Goal: Information Seeking & Learning: Learn about a topic

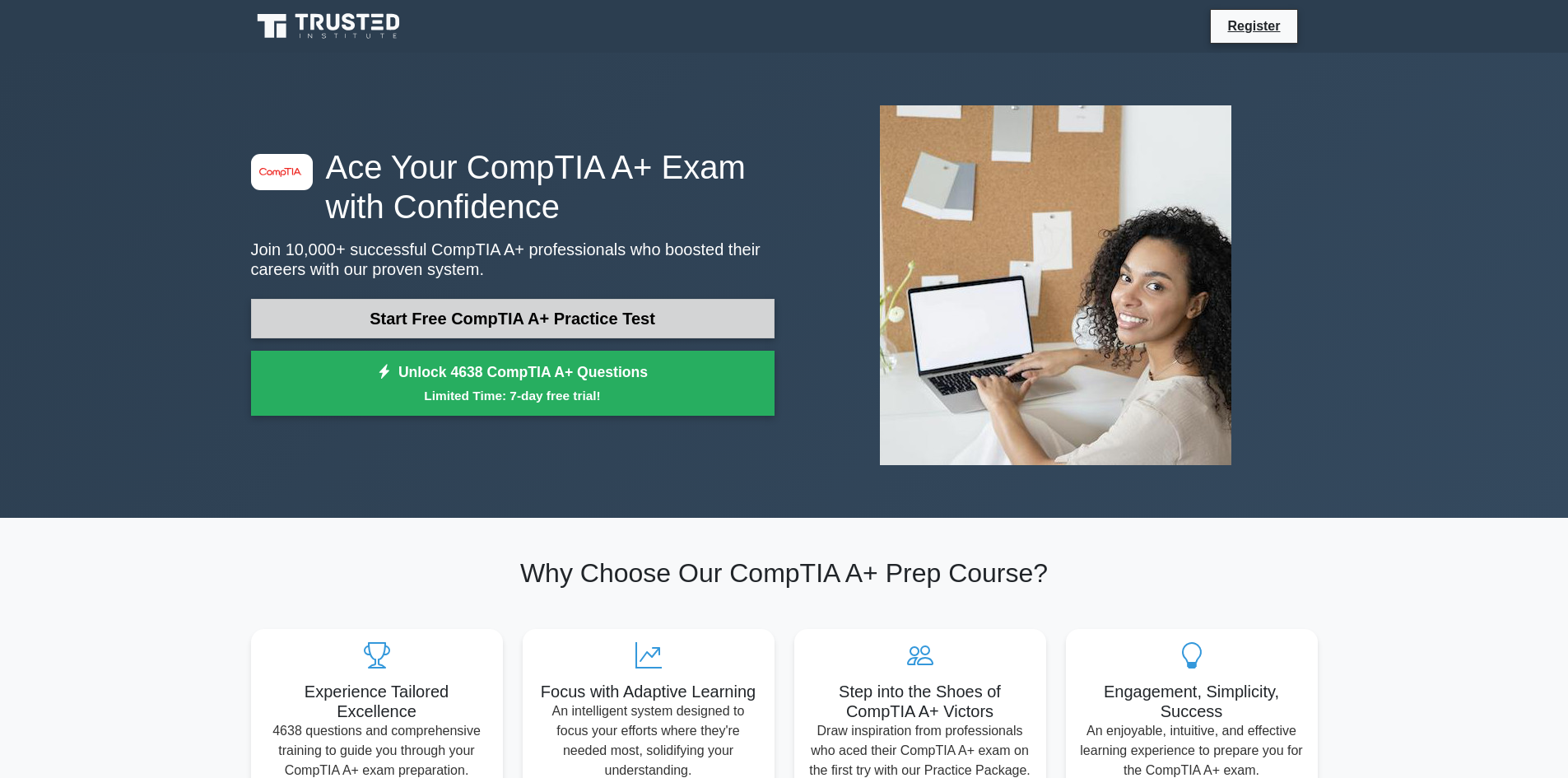
click at [517, 313] on link "Start Free CompTIA A+ Practice Test" at bounding box center [513, 318] width 523 height 40
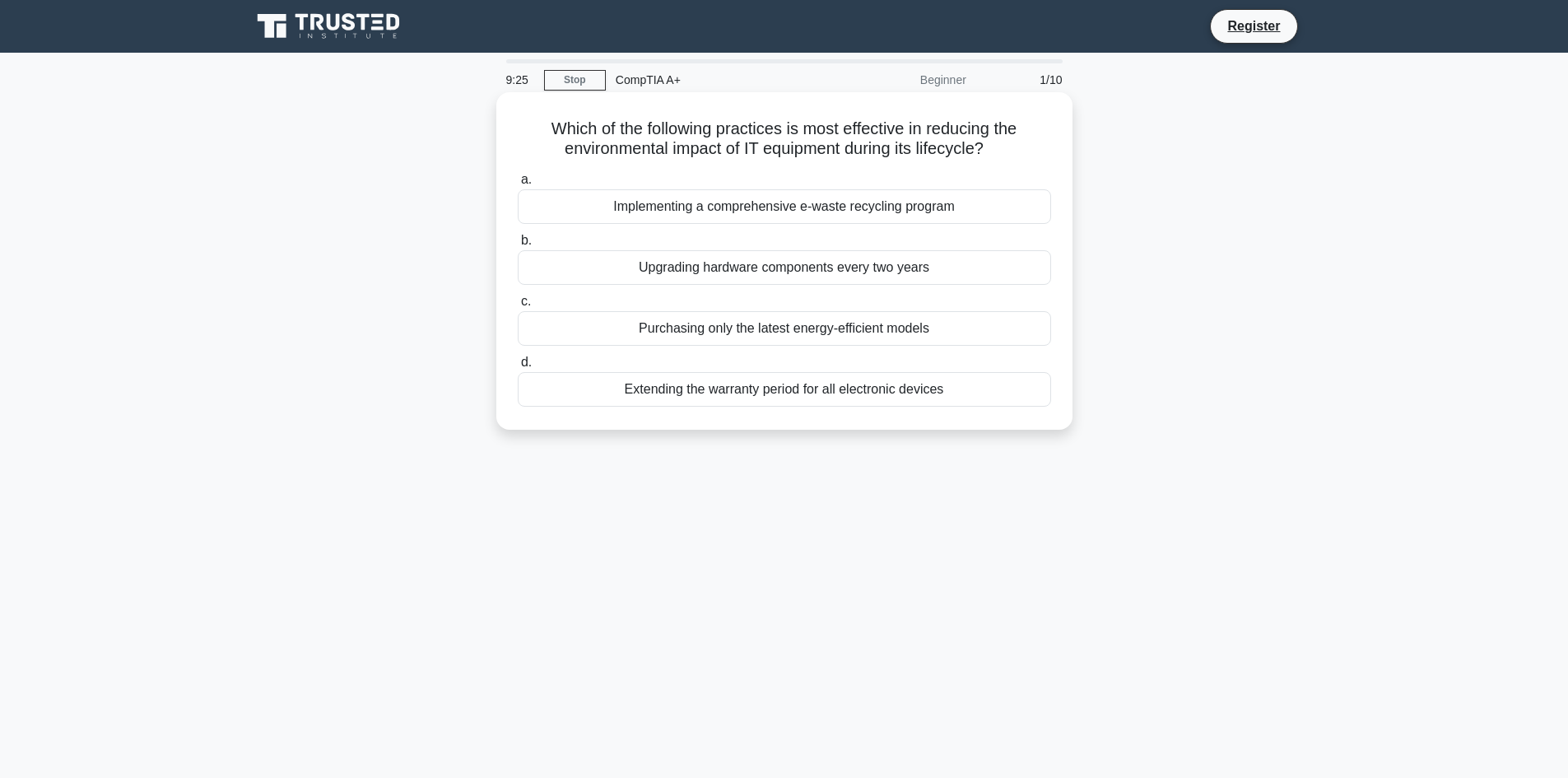
click at [920, 205] on div "Implementing a comprehensive e-waste recycling program" at bounding box center [784, 207] width 533 height 35
click at [518, 185] on input "a. Implementing a comprehensive e-waste recycling program" at bounding box center [518, 180] width 0 height 11
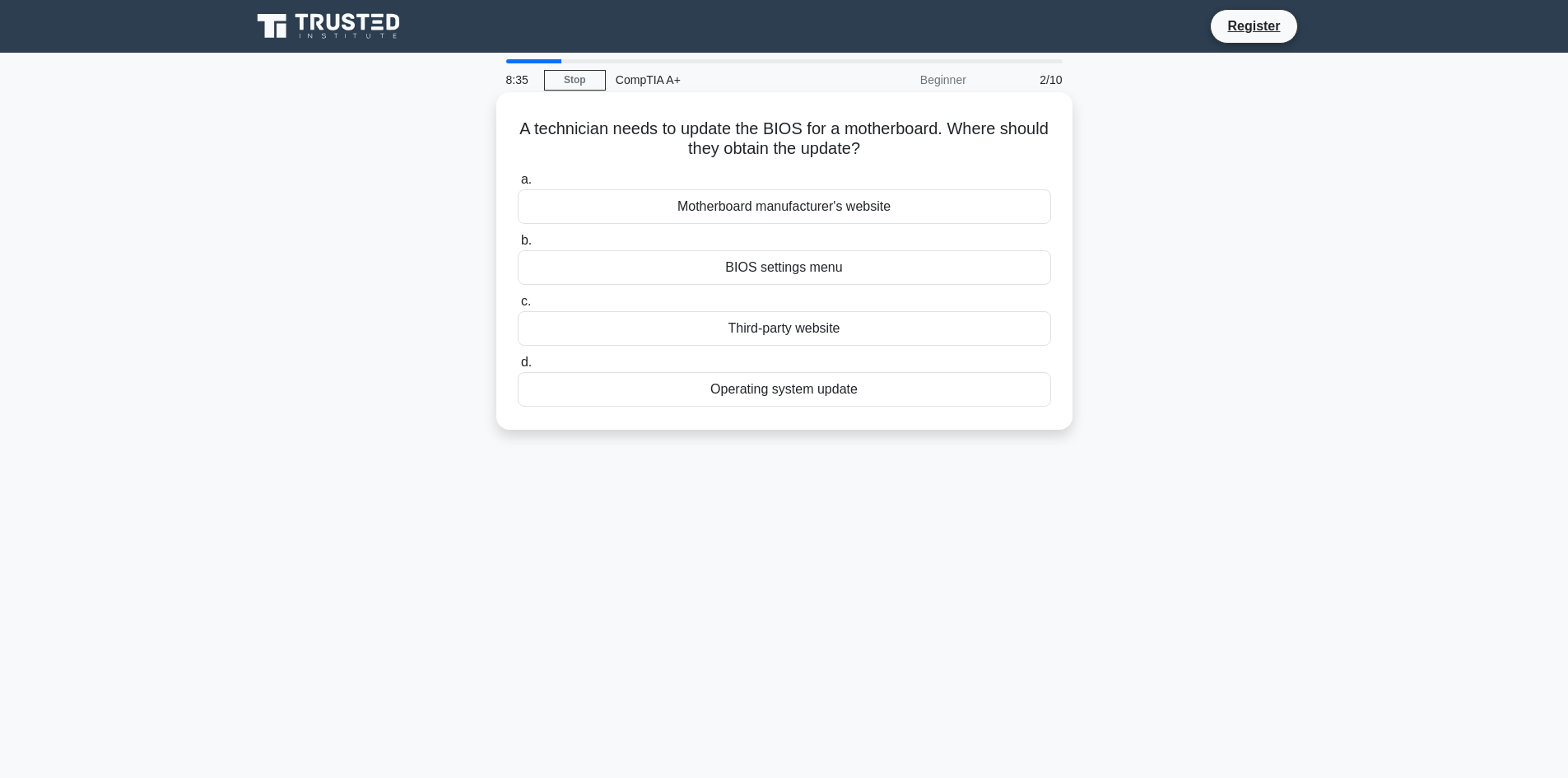
click at [802, 207] on div "Motherboard manufacturer's website" at bounding box center [784, 207] width 533 height 35
click at [518, 185] on input "a. Motherboard manufacturer's website" at bounding box center [518, 180] width 0 height 11
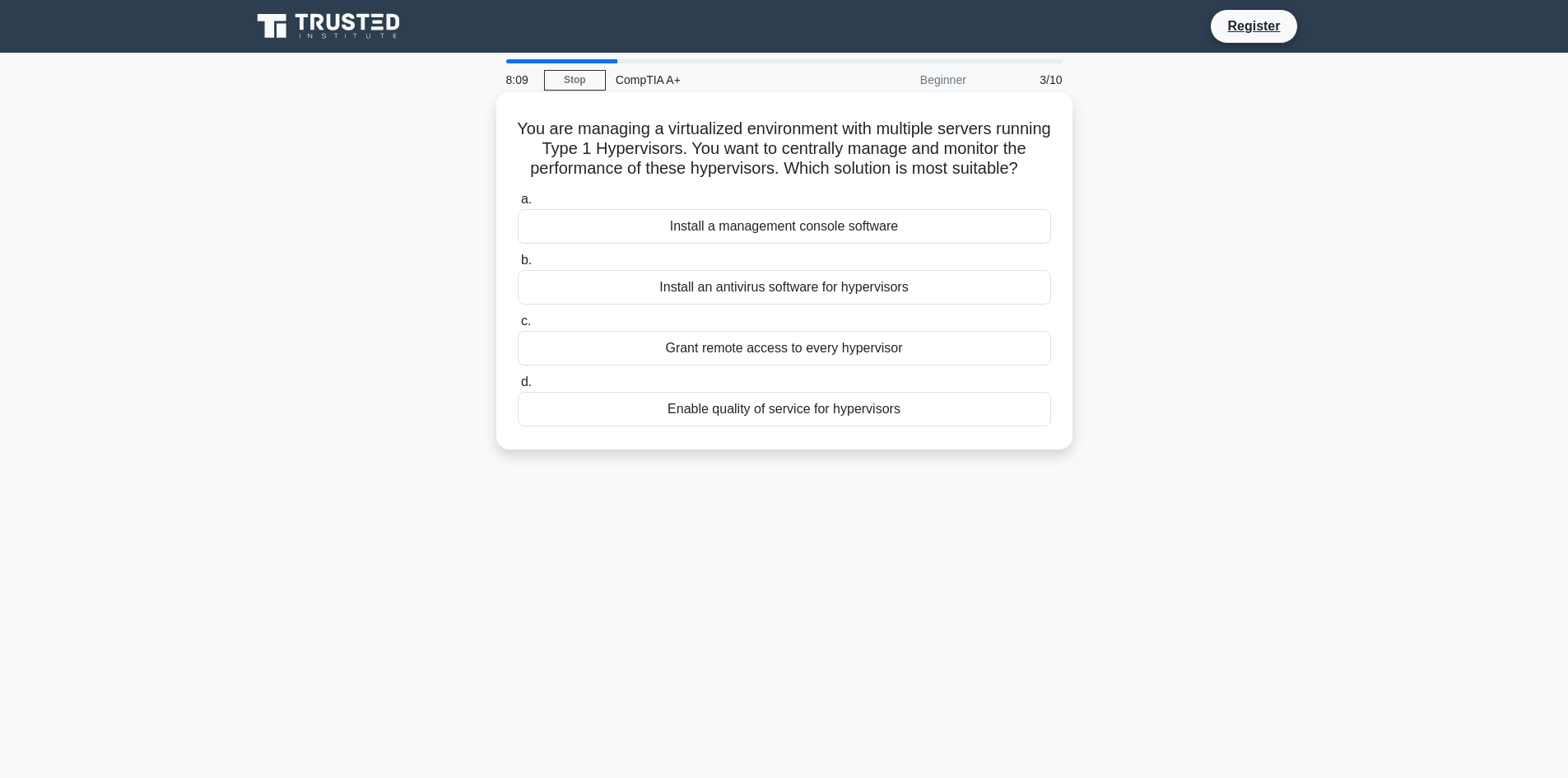
click at [784, 243] on div "Install a management console software" at bounding box center [784, 227] width 533 height 35
click at [518, 205] on input "a. Install a management console software" at bounding box center [518, 200] width 0 height 11
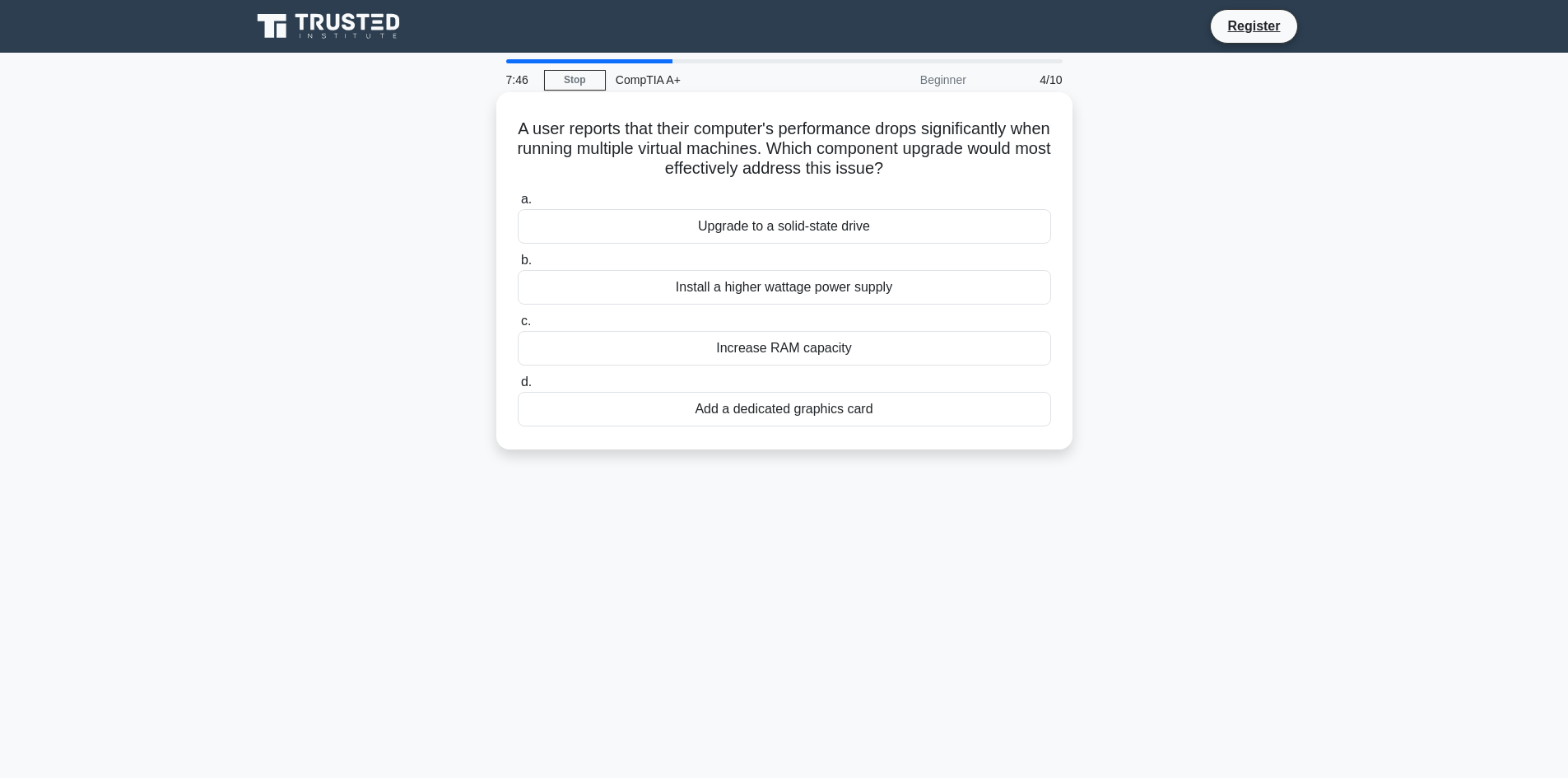
click at [791, 408] on div "Add a dedicated graphics card" at bounding box center [784, 409] width 533 height 35
click at [518, 388] on input "d. Add a dedicated graphics card" at bounding box center [518, 383] width 0 height 11
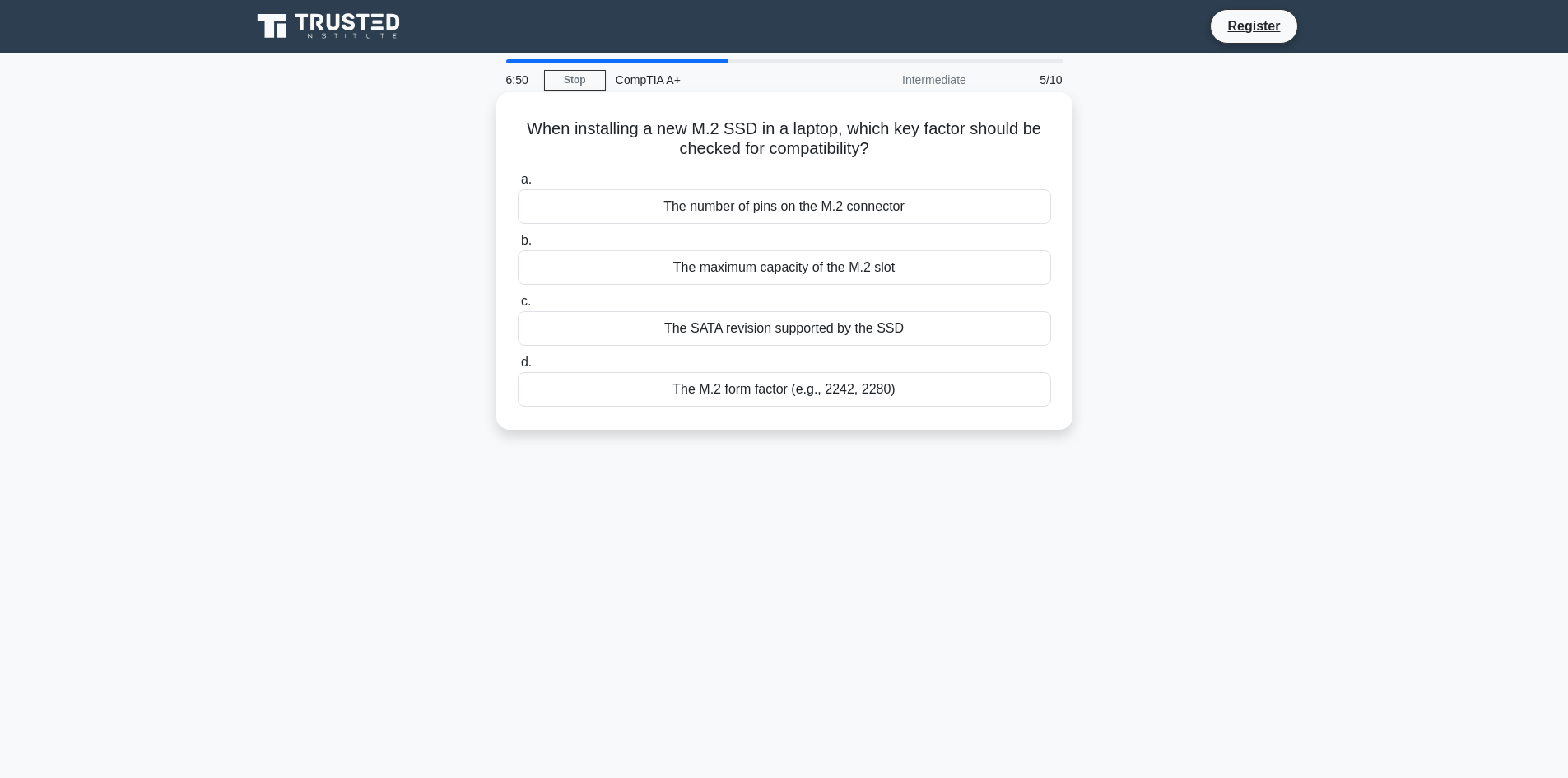
click at [847, 210] on div "The number of pins on the M.2 connector" at bounding box center [784, 207] width 533 height 35
click at [518, 185] on input "a. The number of pins on the M.2 connector" at bounding box center [518, 180] width 0 height 11
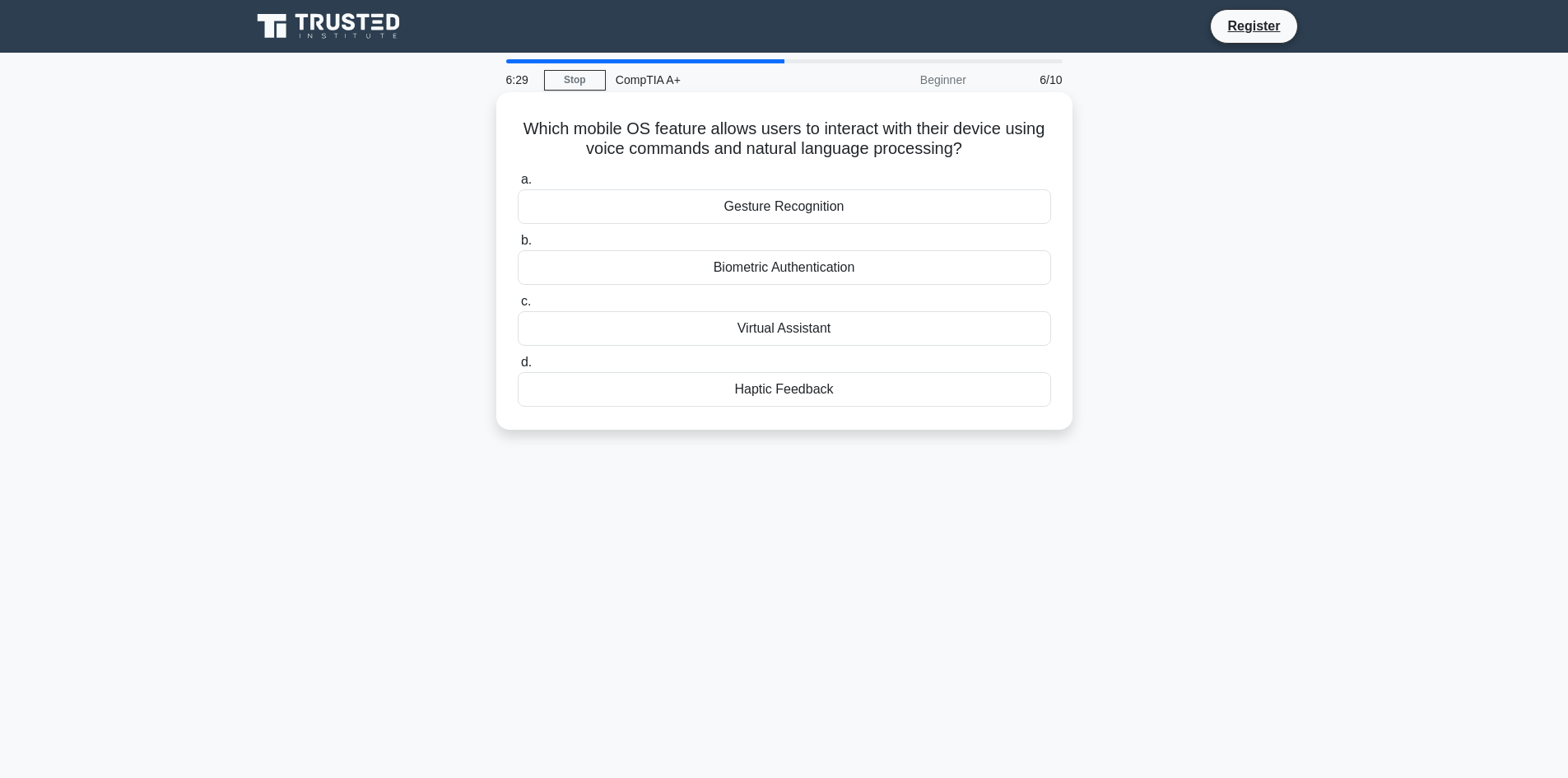
click at [830, 323] on div "Virtual Assistant" at bounding box center [784, 329] width 533 height 35
click at [518, 307] on input "c. Virtual Assistant" at bounding box center [518, 302] width 0 height 11
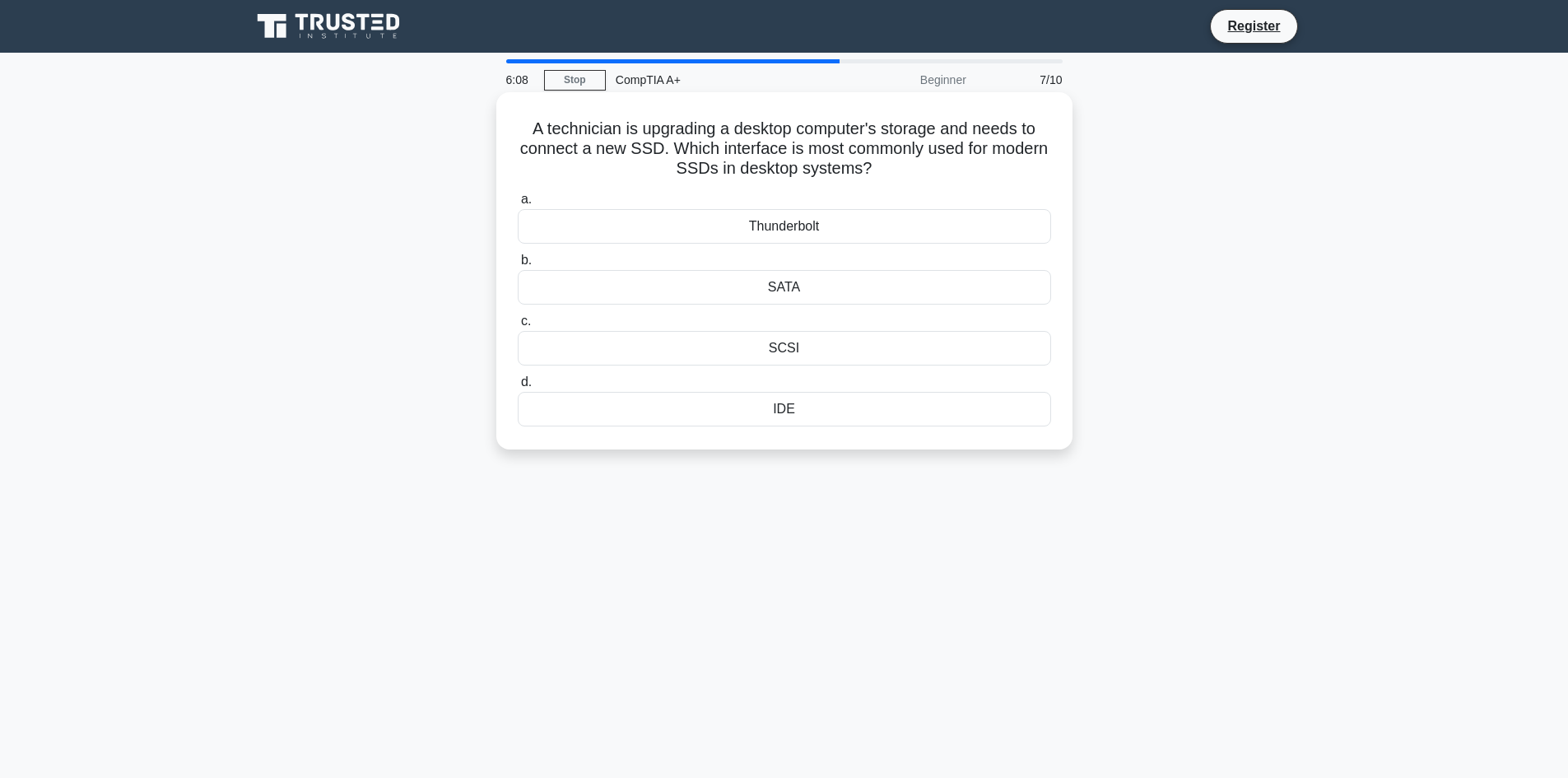
click at [780, 352] on div "SCSI" at bounding box center [784, 348] width 533 height 35
click at [518, 327] on input "c. SCSI" at bounding box center [518, 322] width 0 height 11
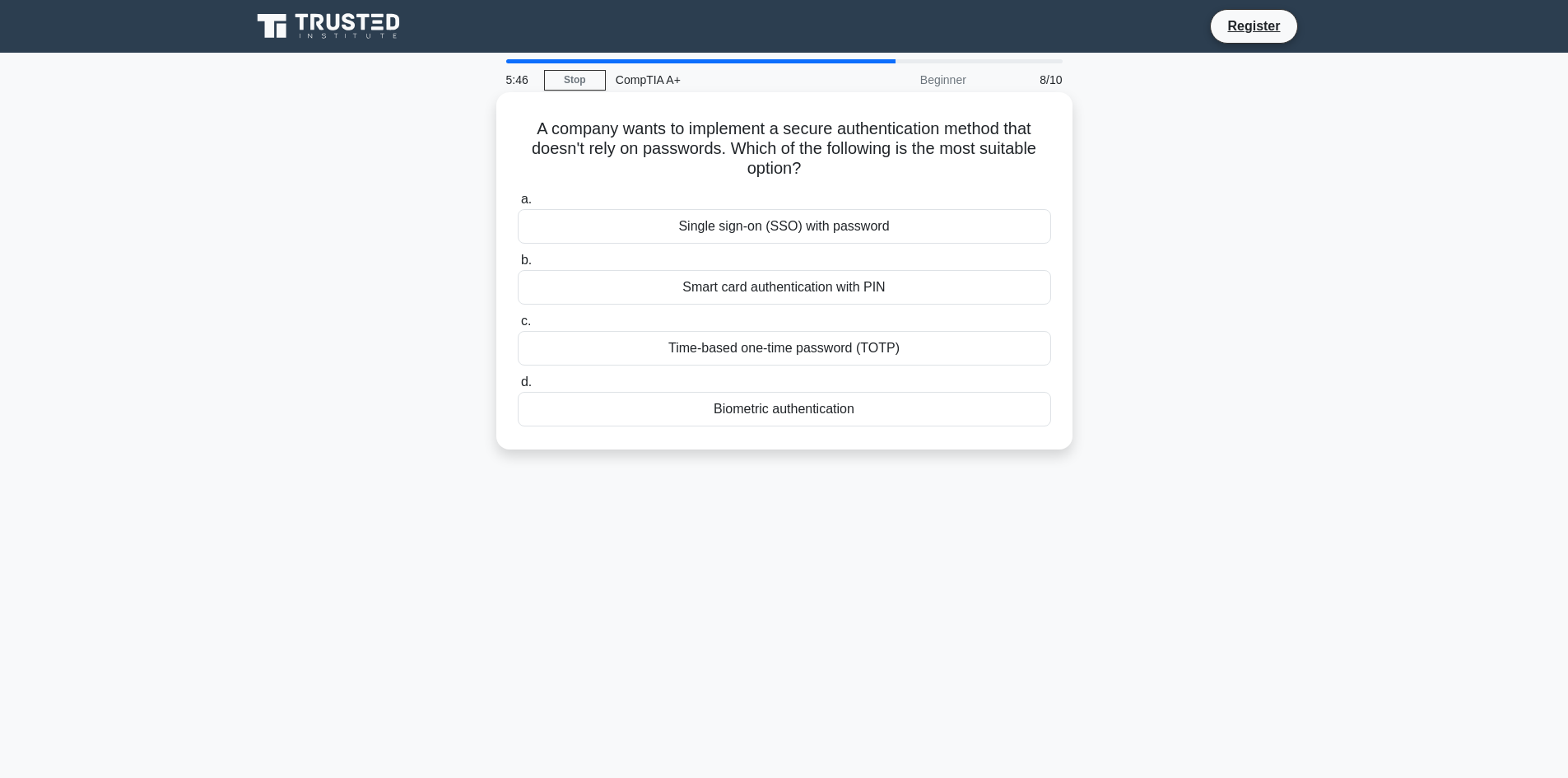
click at [798, 408] on div "Biometric authentication" at bounding box center [784, 409] width 533 height 35
click at [518, 388] on input "d. Biometric authentication" at bounding box center [518, 383] width 0 height 11
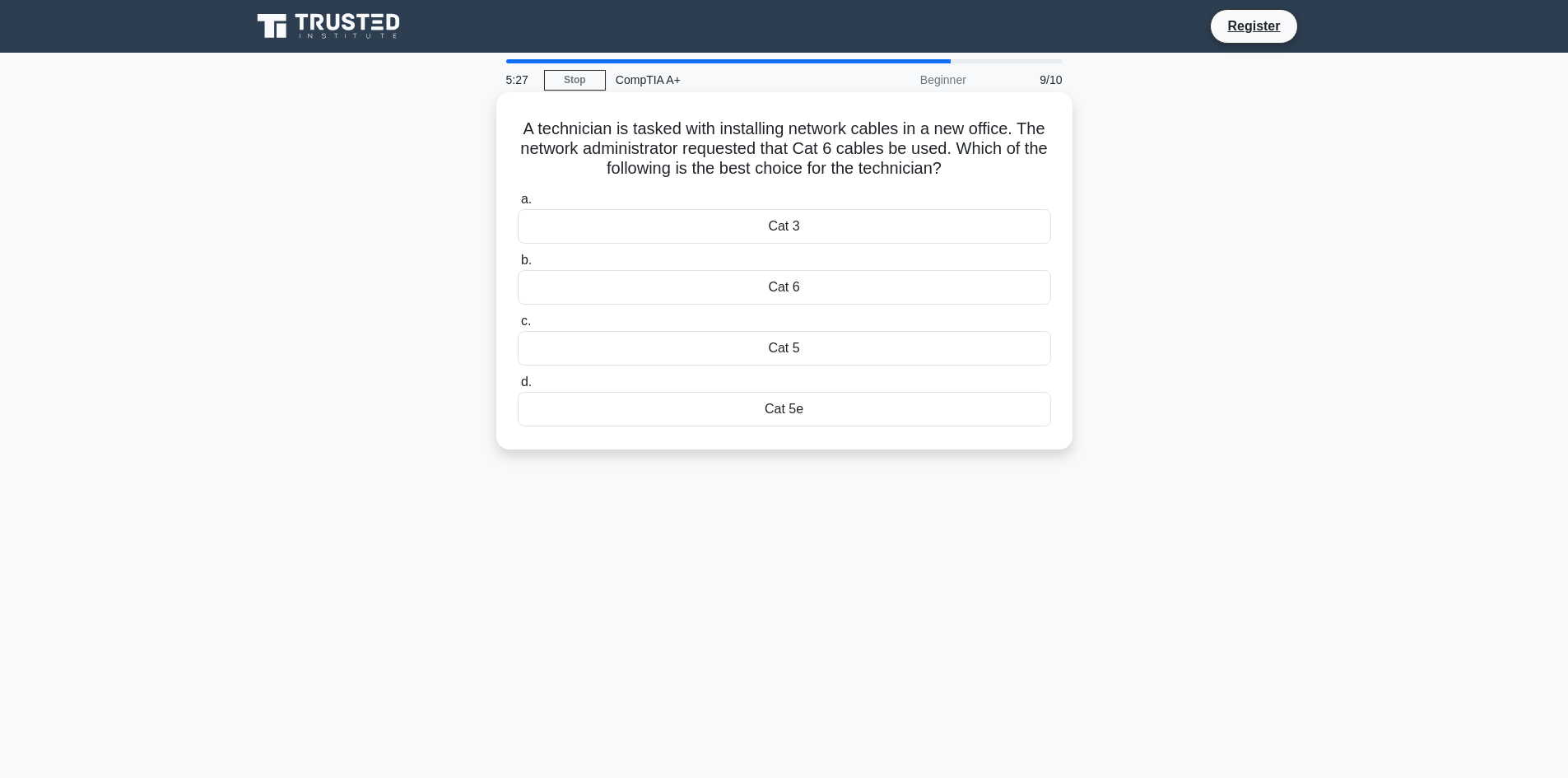
click at [784, 289] on div "Cat 6" at bounding box center [784, 288] width 533 height 35
click at [518, 266] on input "b. Cat 6" at bounding box center [518, 261] width 0 height 11
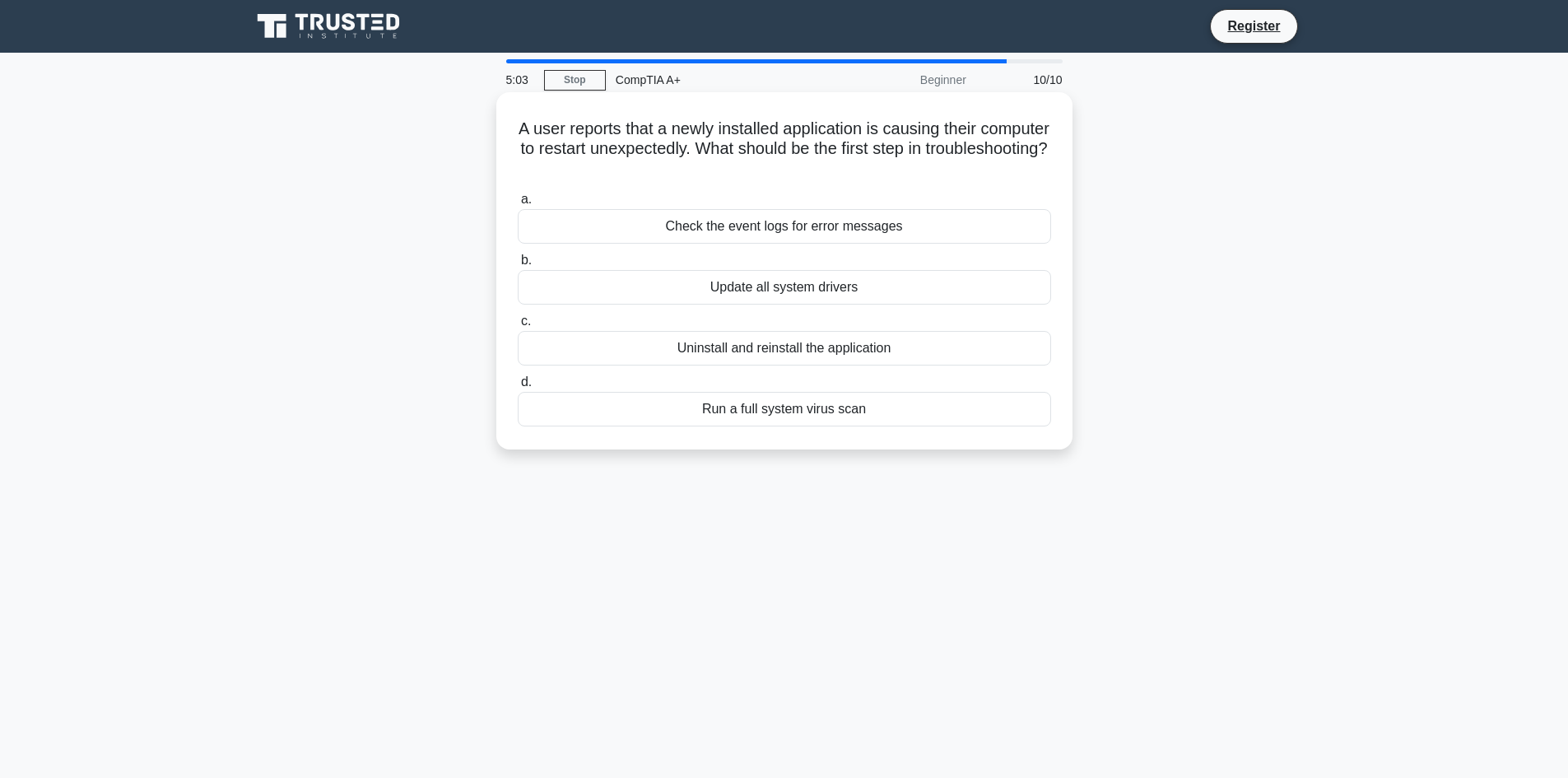
click at [777, 225] on div "Check the event logs for error messages" at bounding box center [784, 227] width 533 height 35
click at [518, 205] on input "a. Check the event logs for error messages" at bounding box center [518, 200] width 0 height 11
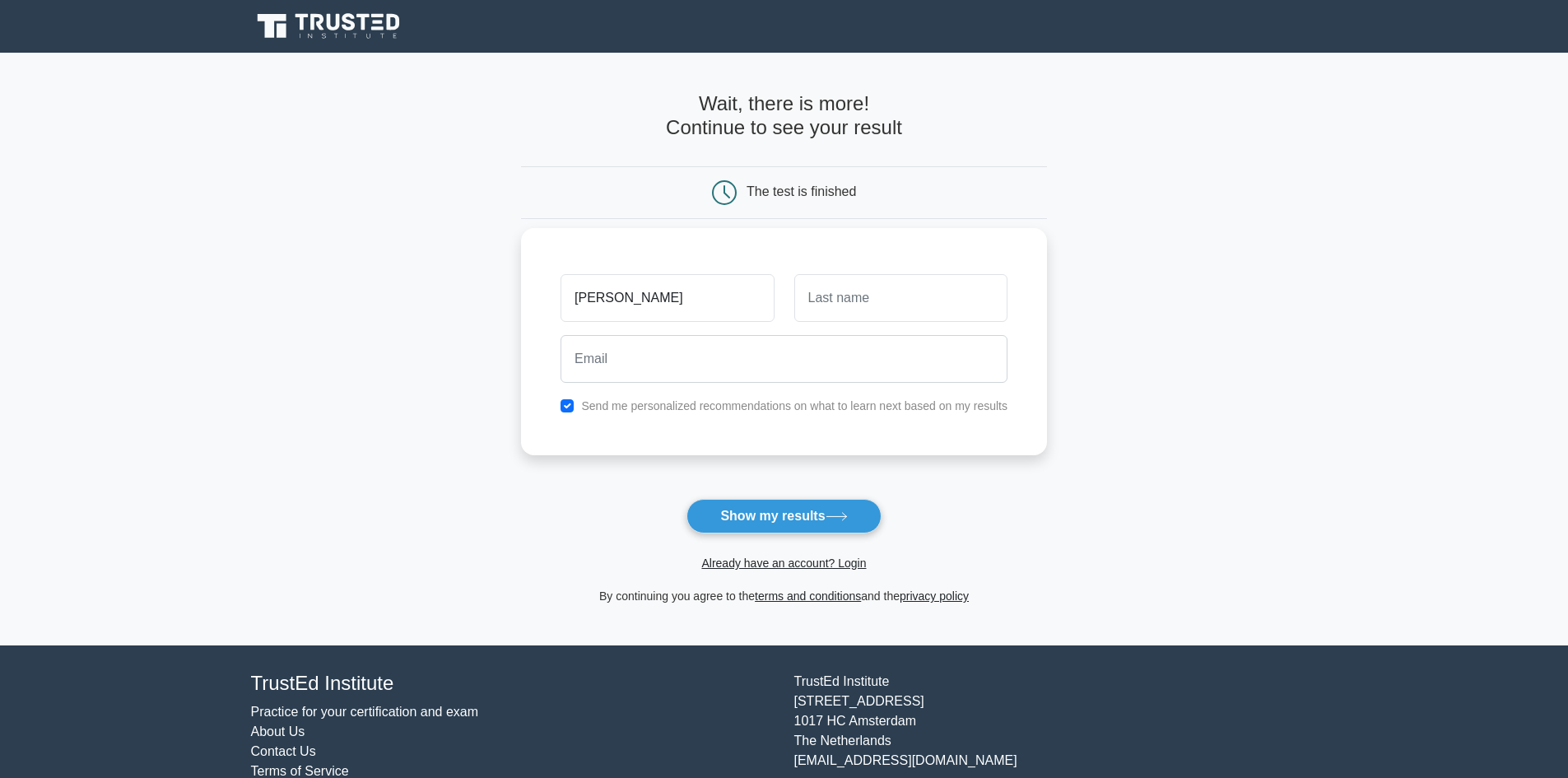
type input "[PERSON_NAME]"
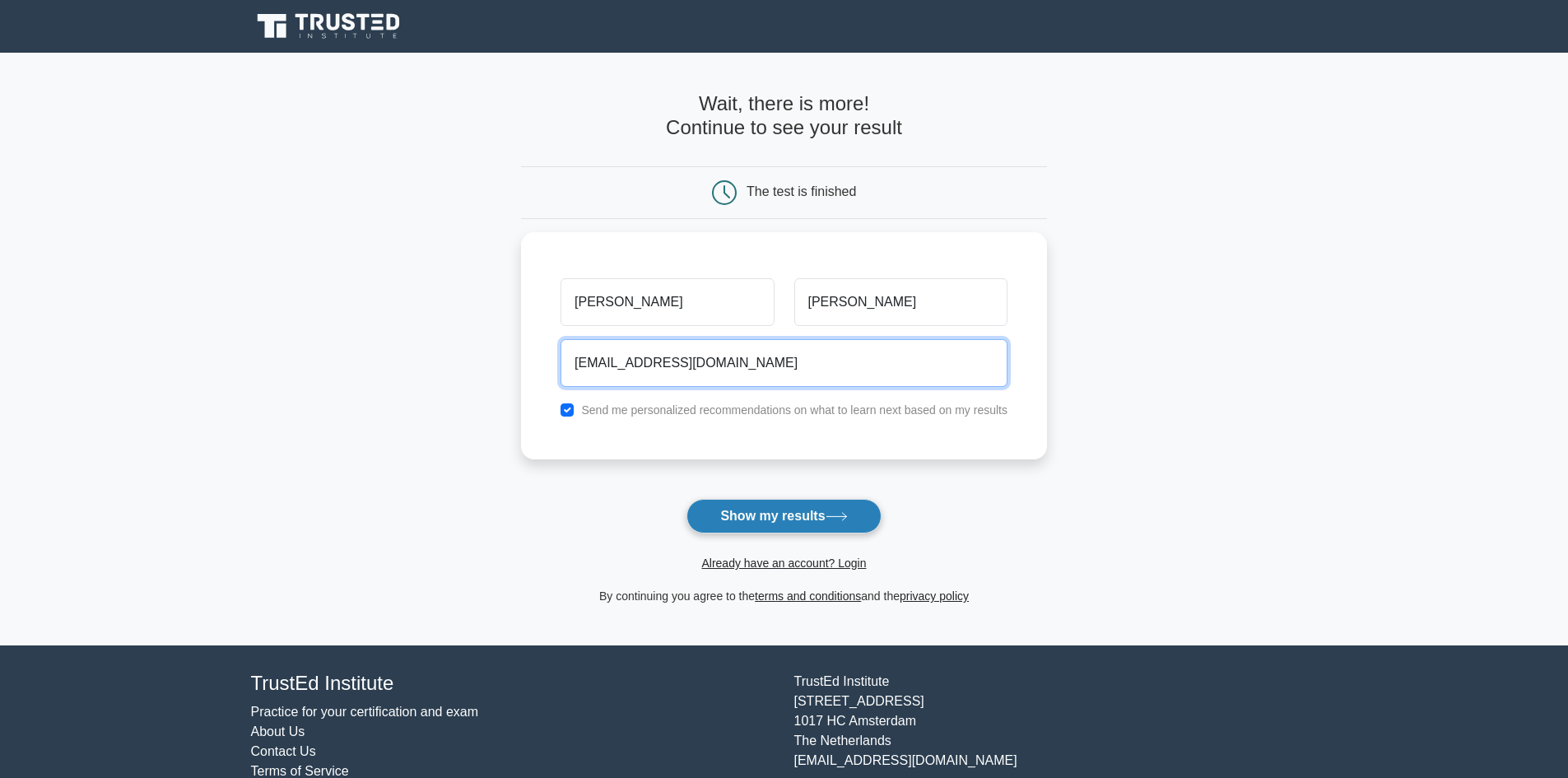
type input "[EMAIL_ADDRESS][DOMAIN_NAME]"
click at [784, 514] on button "Show my results" at bounding box center [783, 517] width 194 height 35
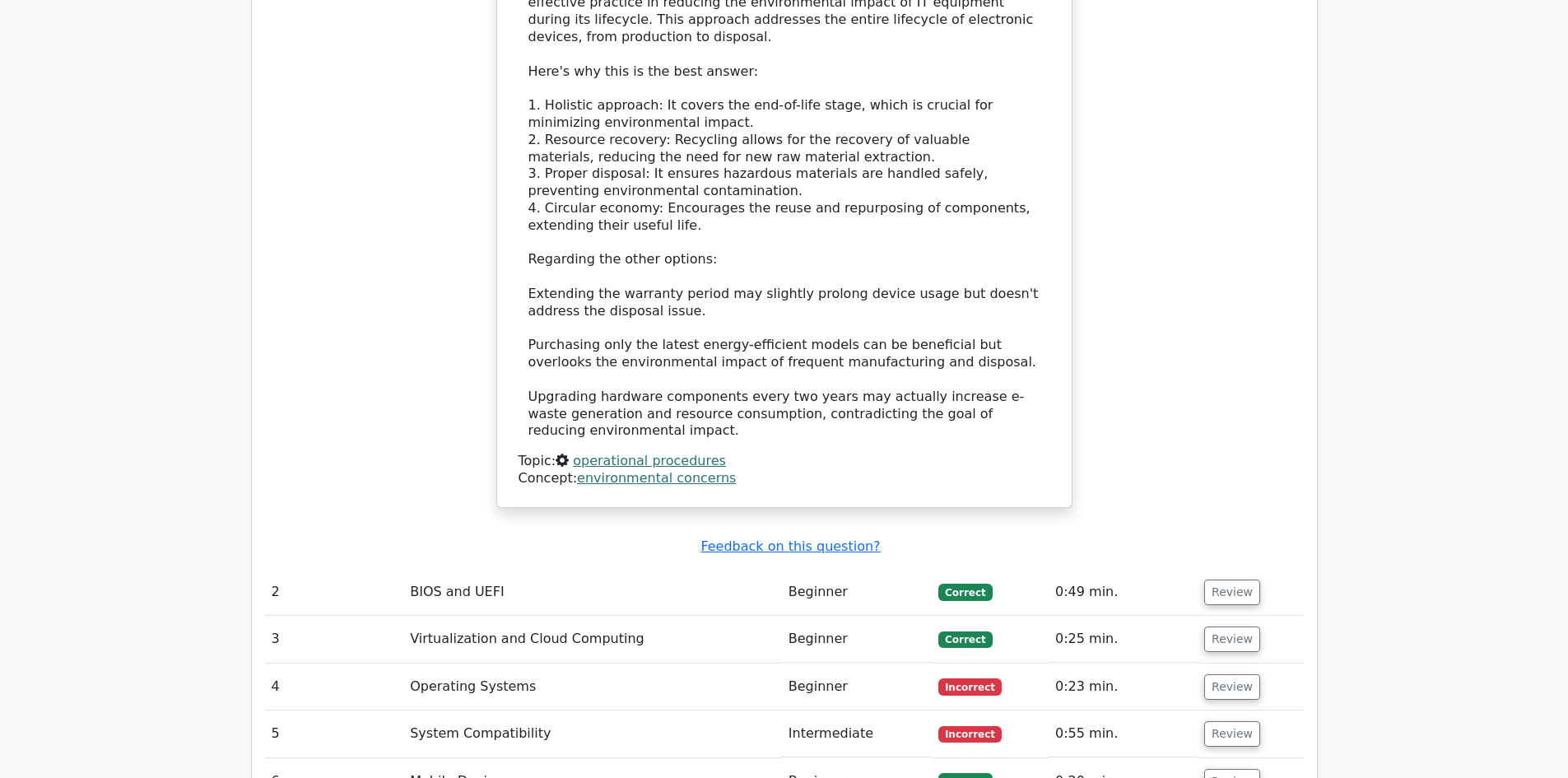
scroll to position [2115, 0]
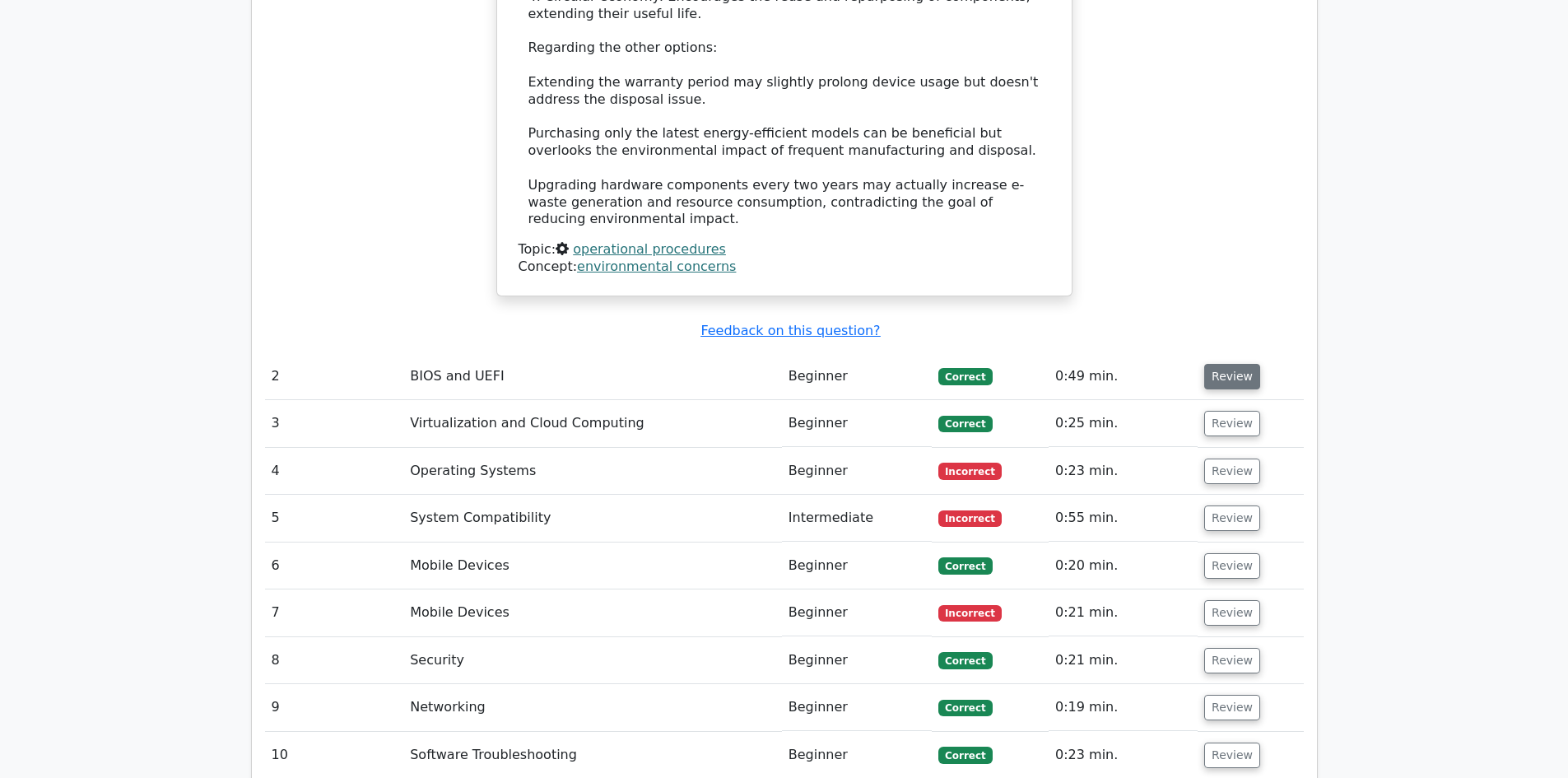
click at [1223, 364] on button "Review" at bounding box center [1232, 377] width 56 height 26
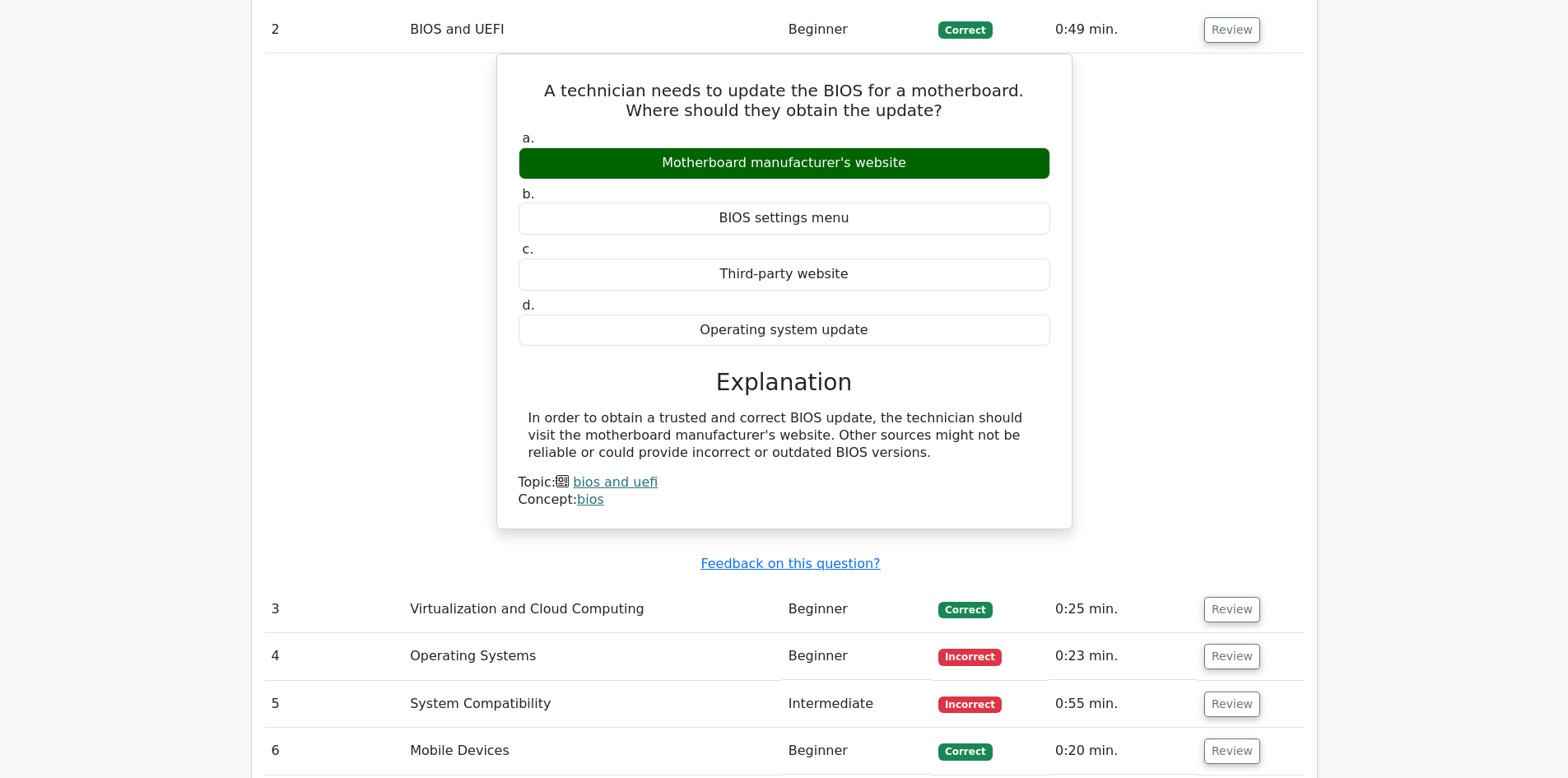
scroll to position [2498, 0]
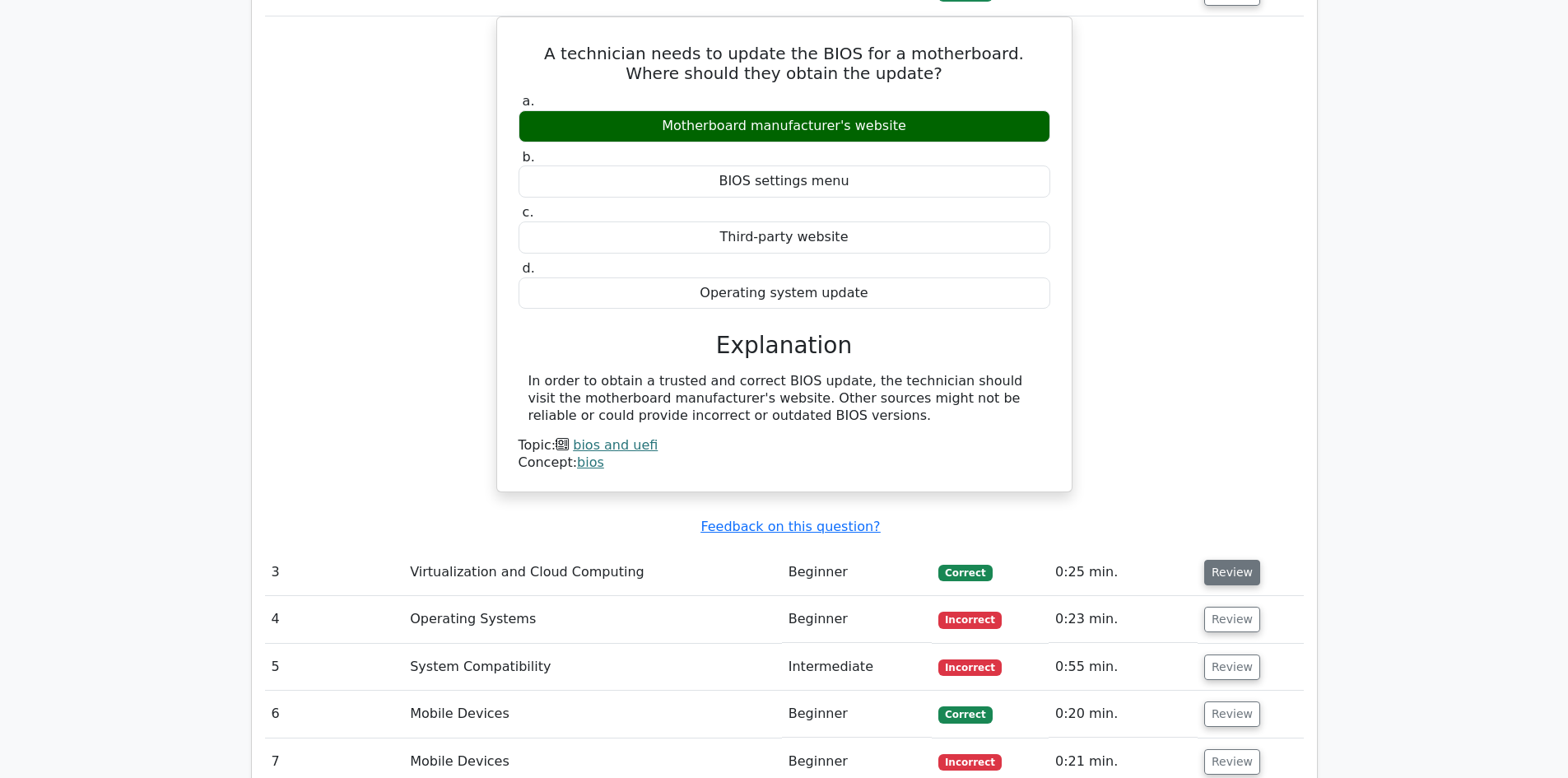
click at [1215, 560] on button "Review" at bounding box center [1232, 573] width 56 height 26
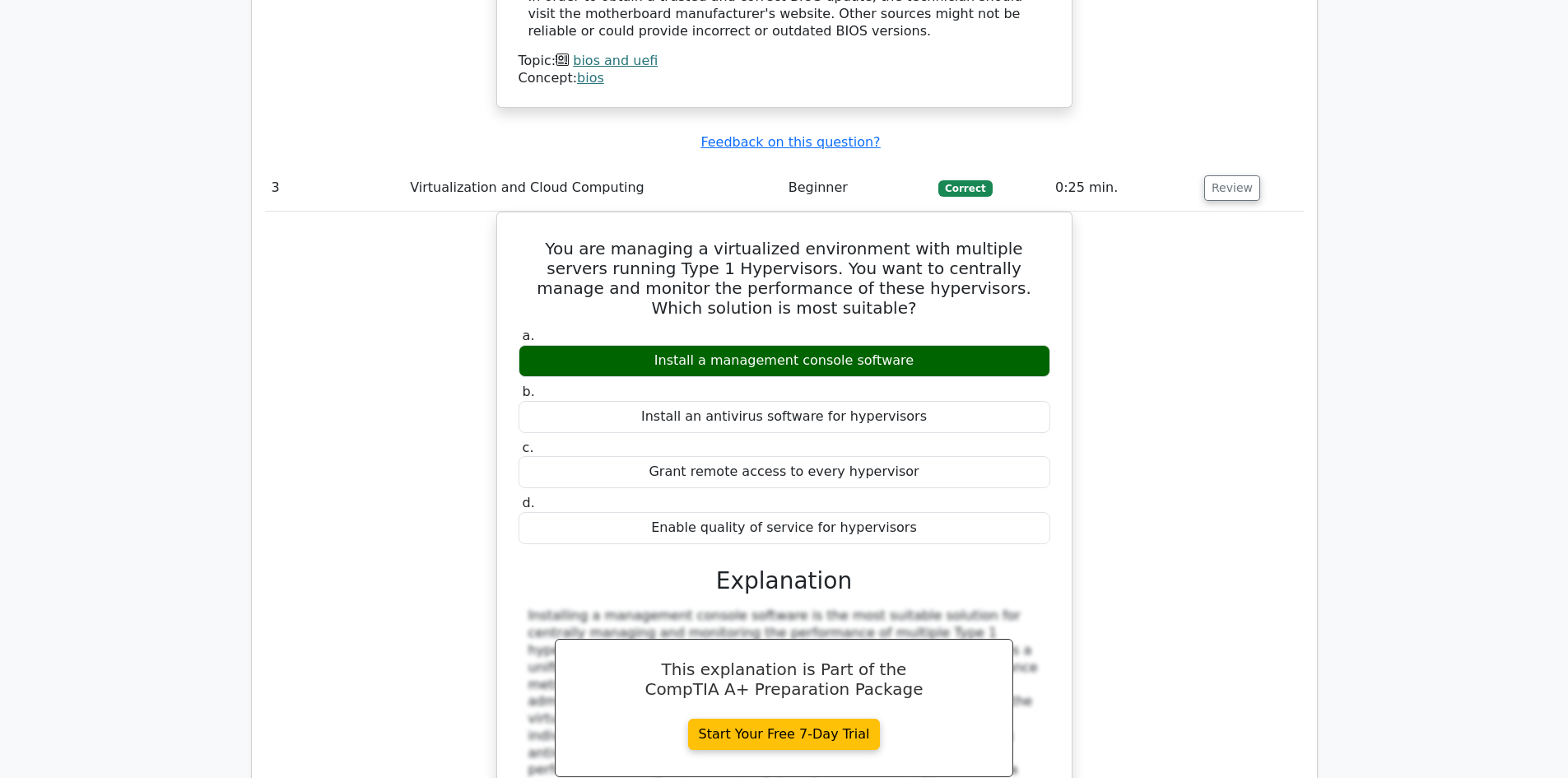
scroll to position [3268, 0]
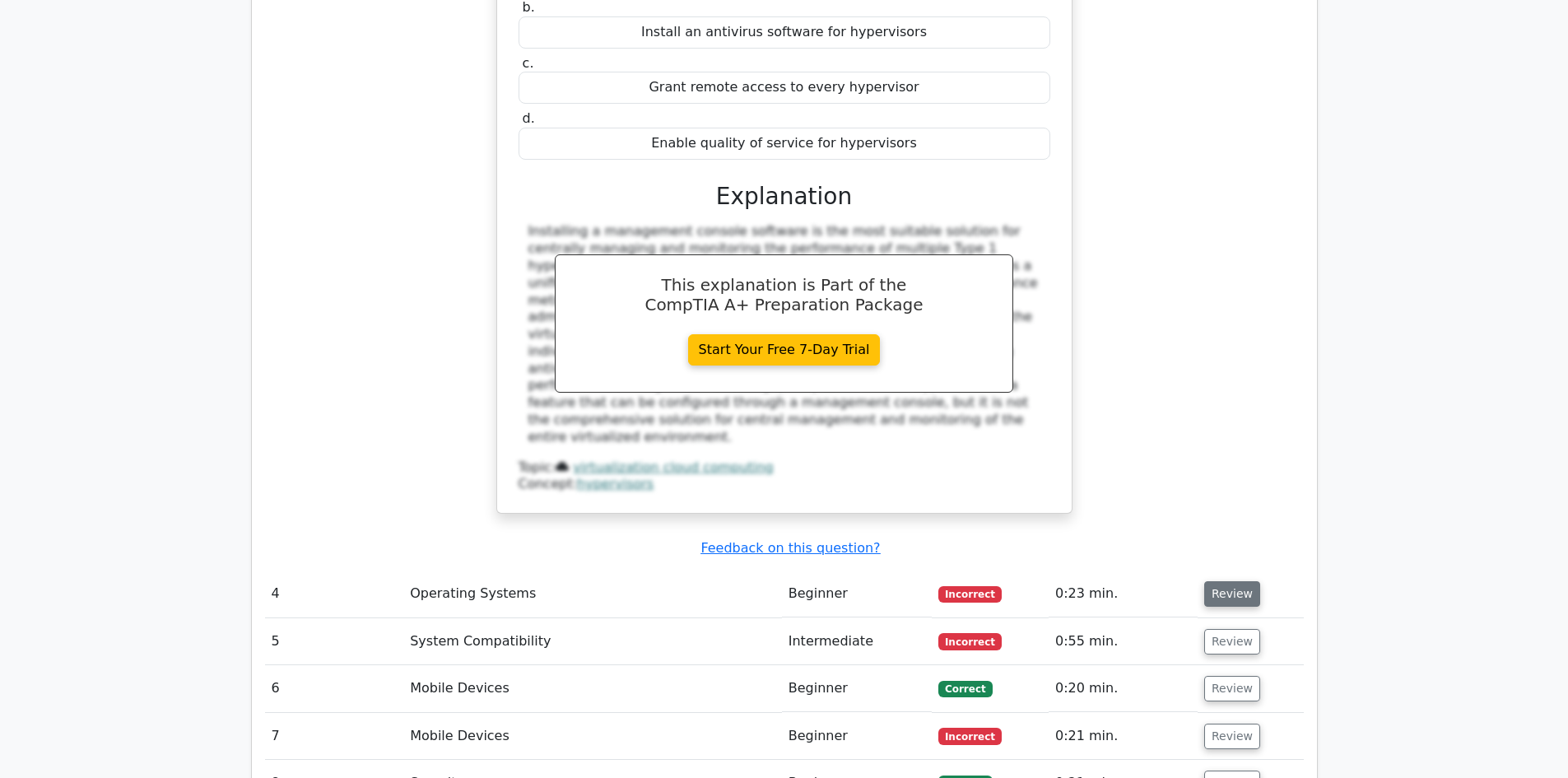
click at [1227, 582] on button "Review" at bounding box center [1232, 595] width 56 height 26
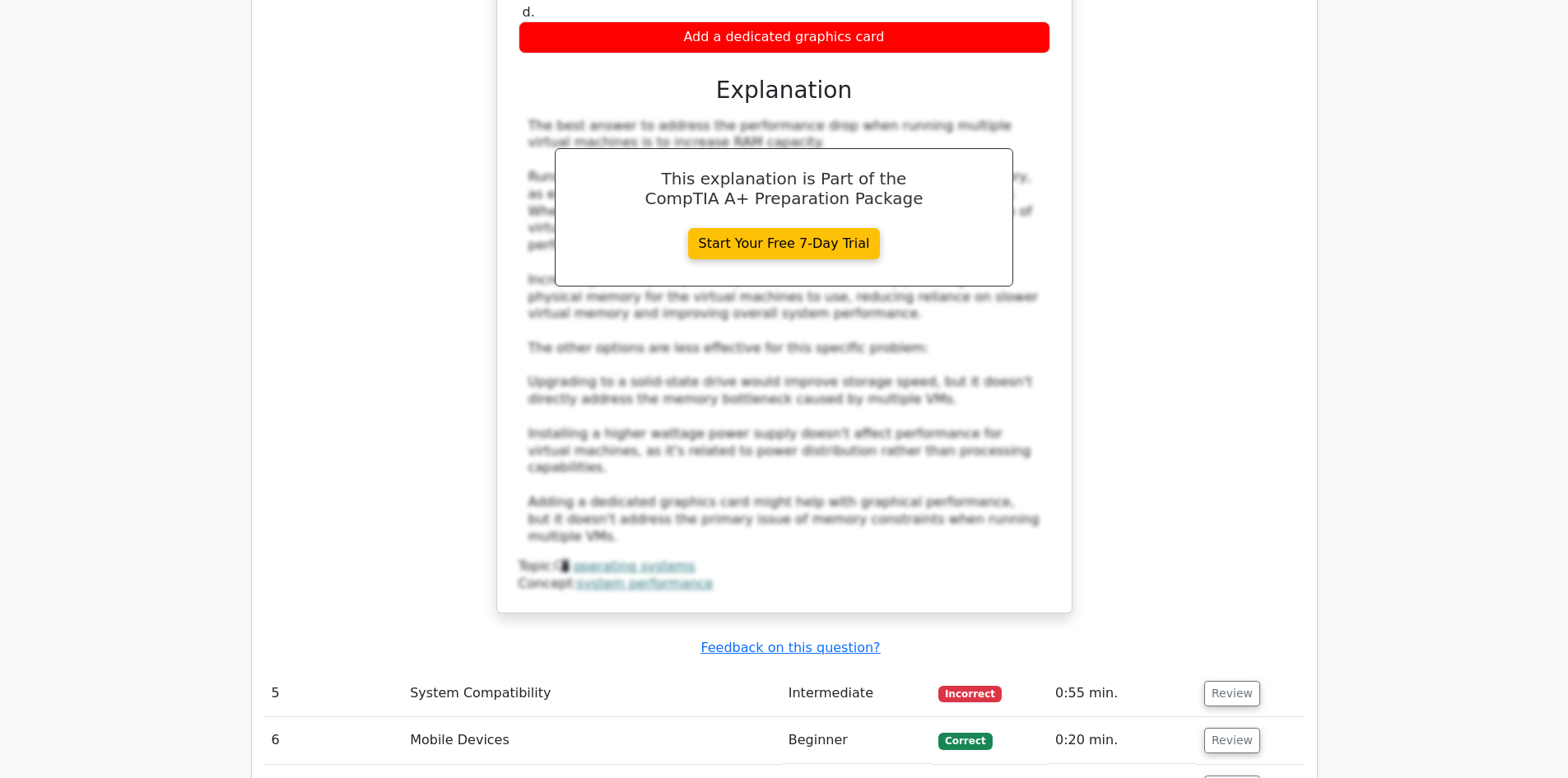
scroll to position [4421, 0]
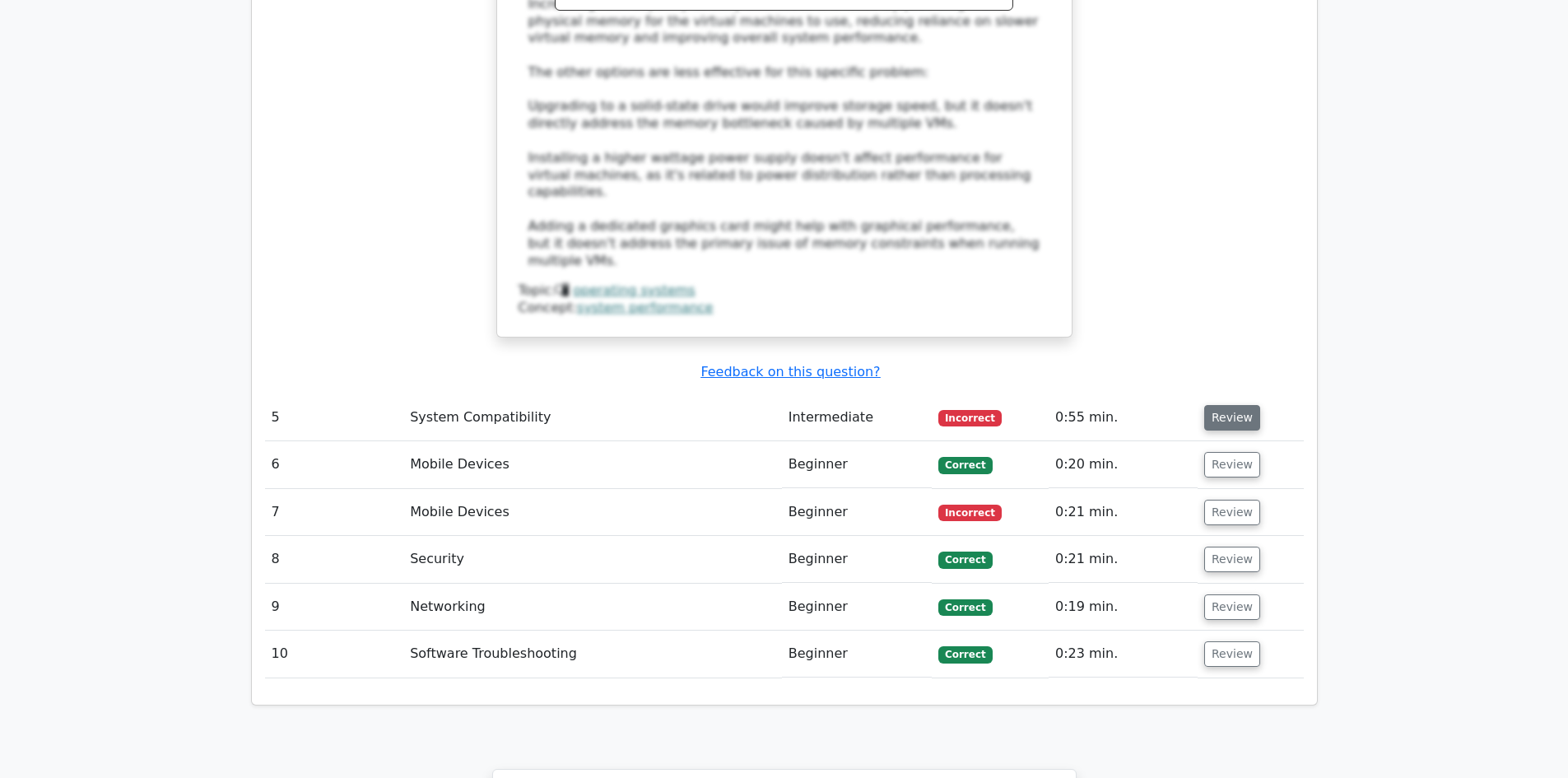
click at [1226, 406] on button "Review" at bounding box center [1232, 418] width 56 height 26
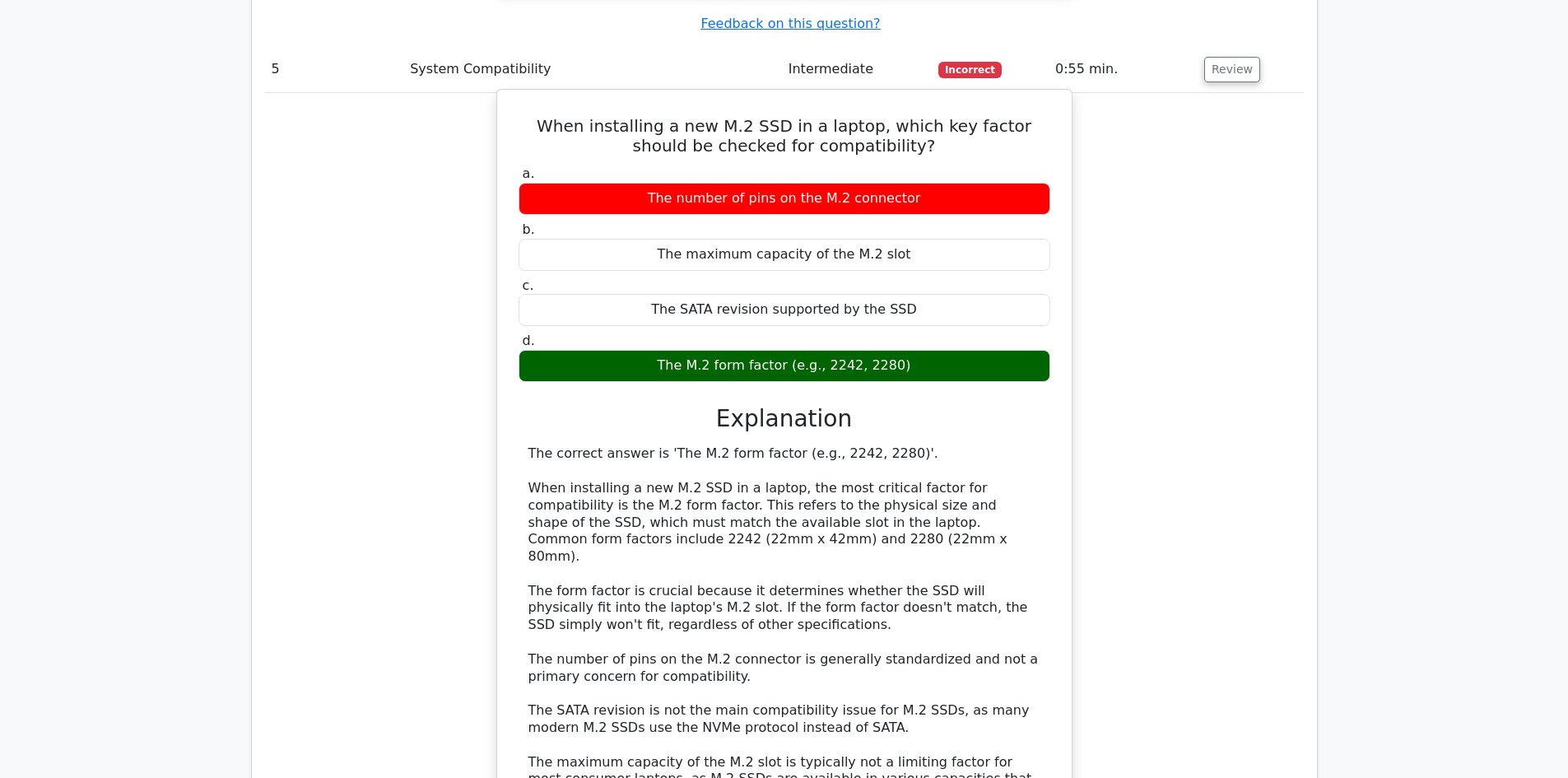
scroll to position [4804, 0]
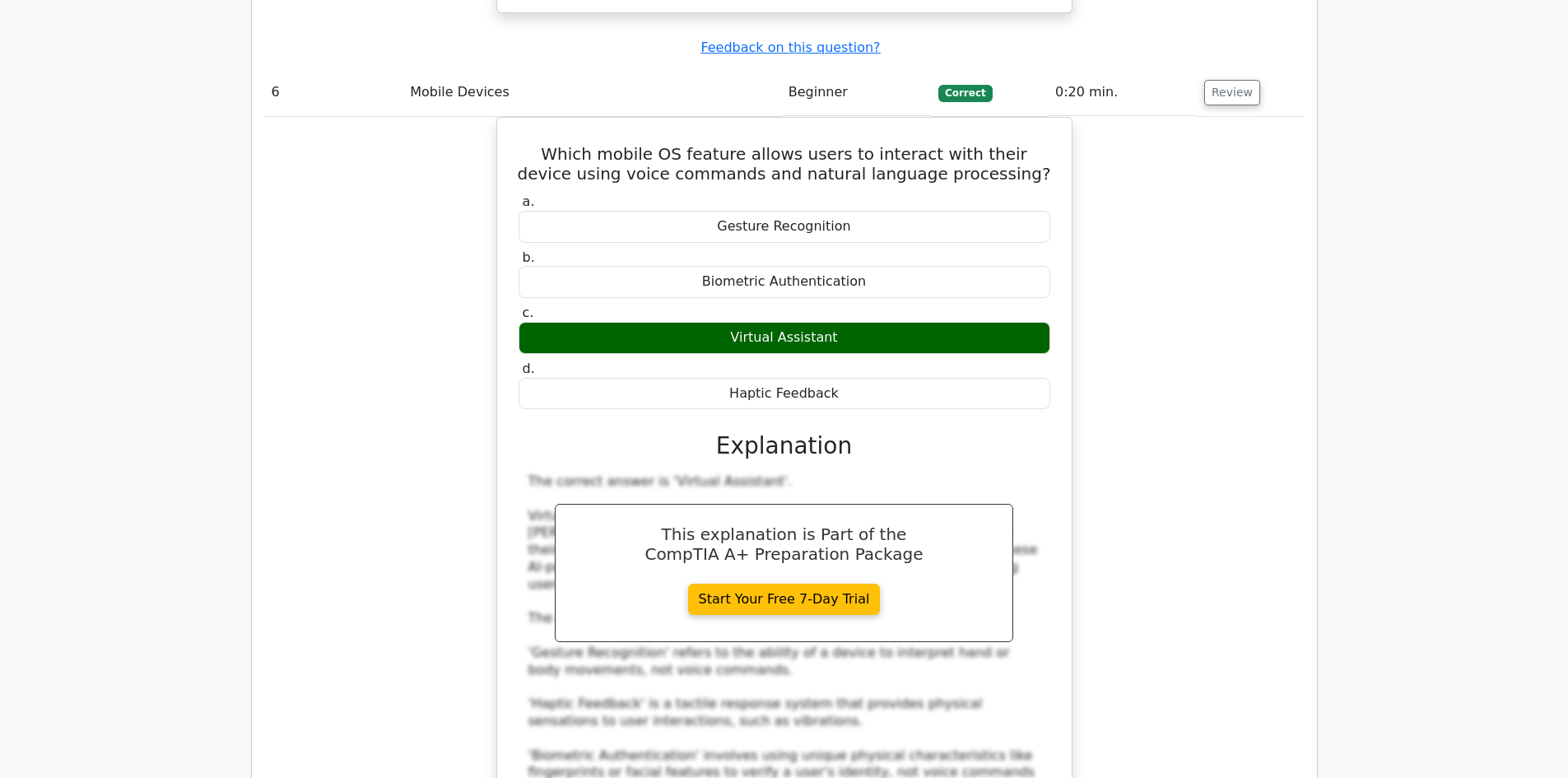
scroll to position [5958, 0]
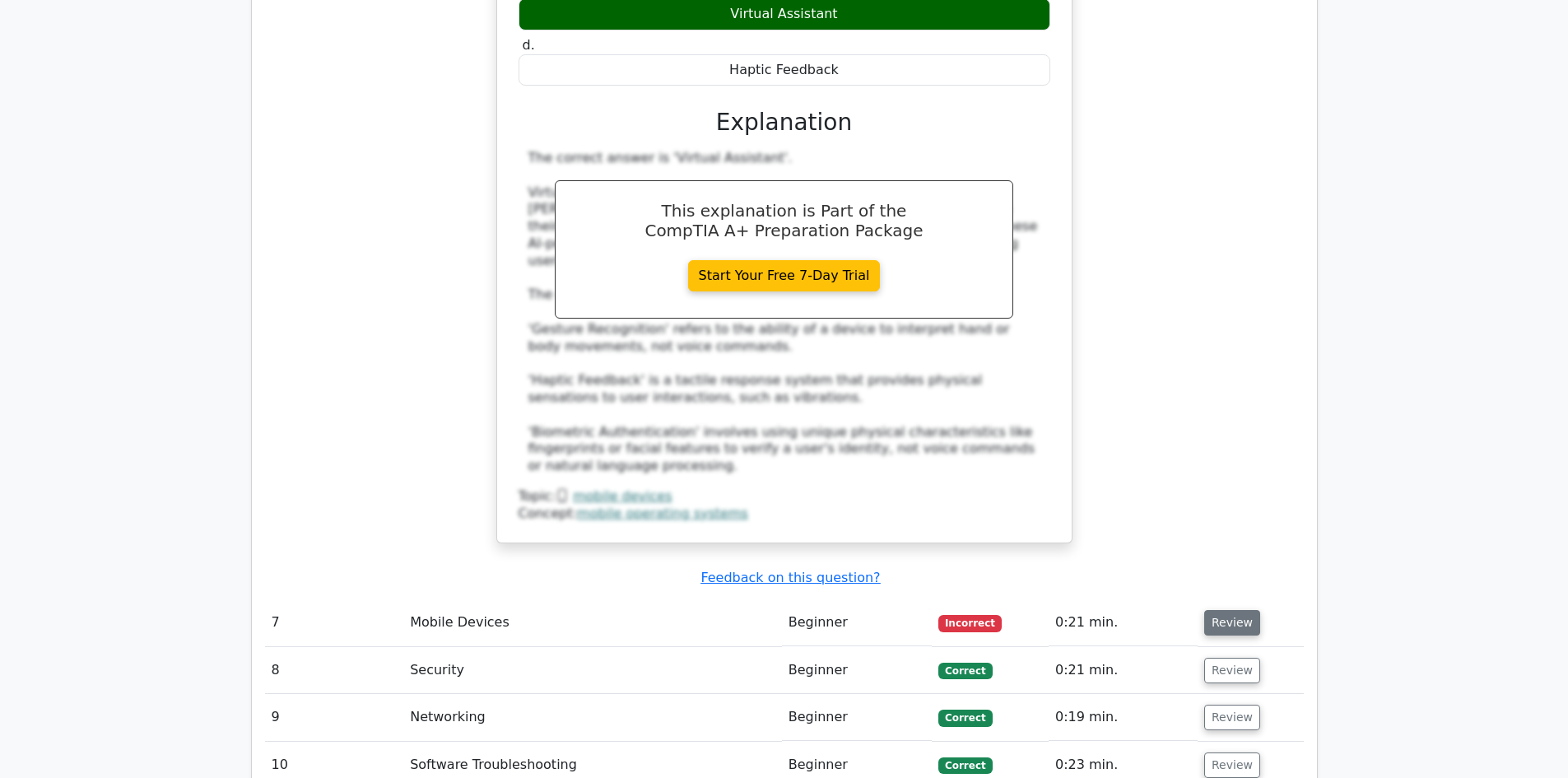
click at [1216, 610] on button "Review" at bounding box center [1232, 623] width 56 height 26
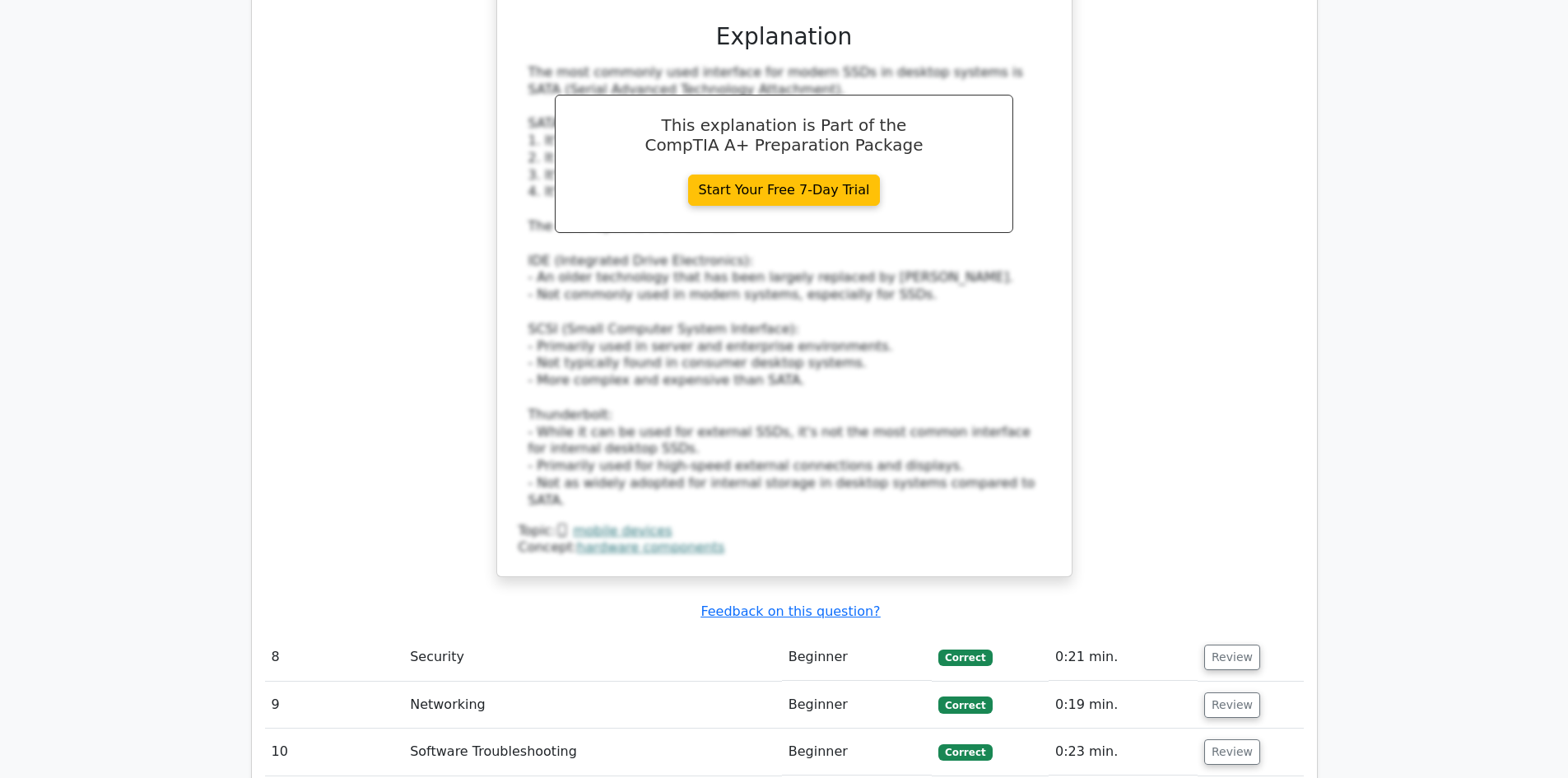
scroll to position [6919, 0]
click at [1223, 643] on button "Review" at bounding box center [1232, 656] width 56 height 26
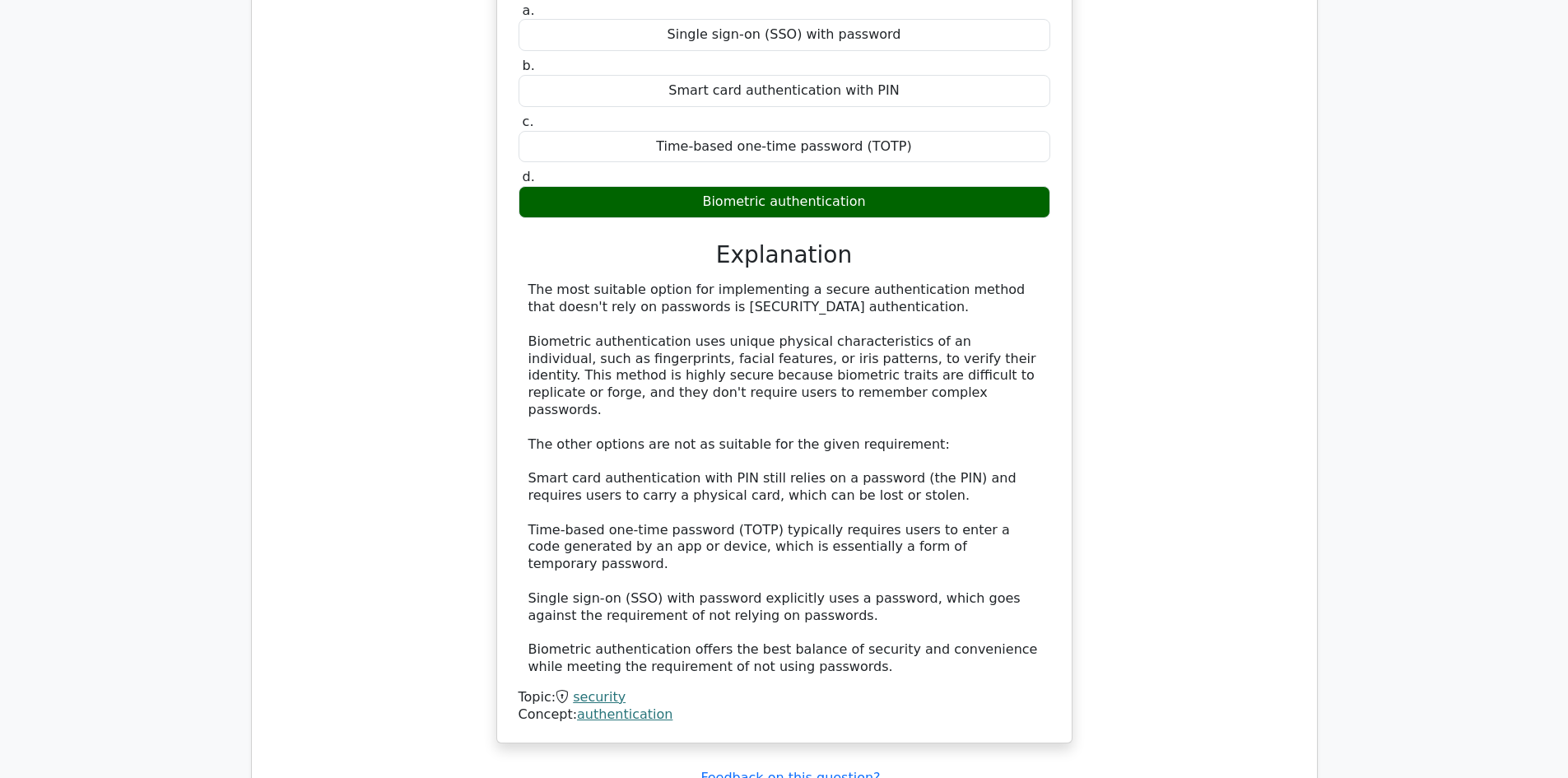
scroll to position [7688, 0]
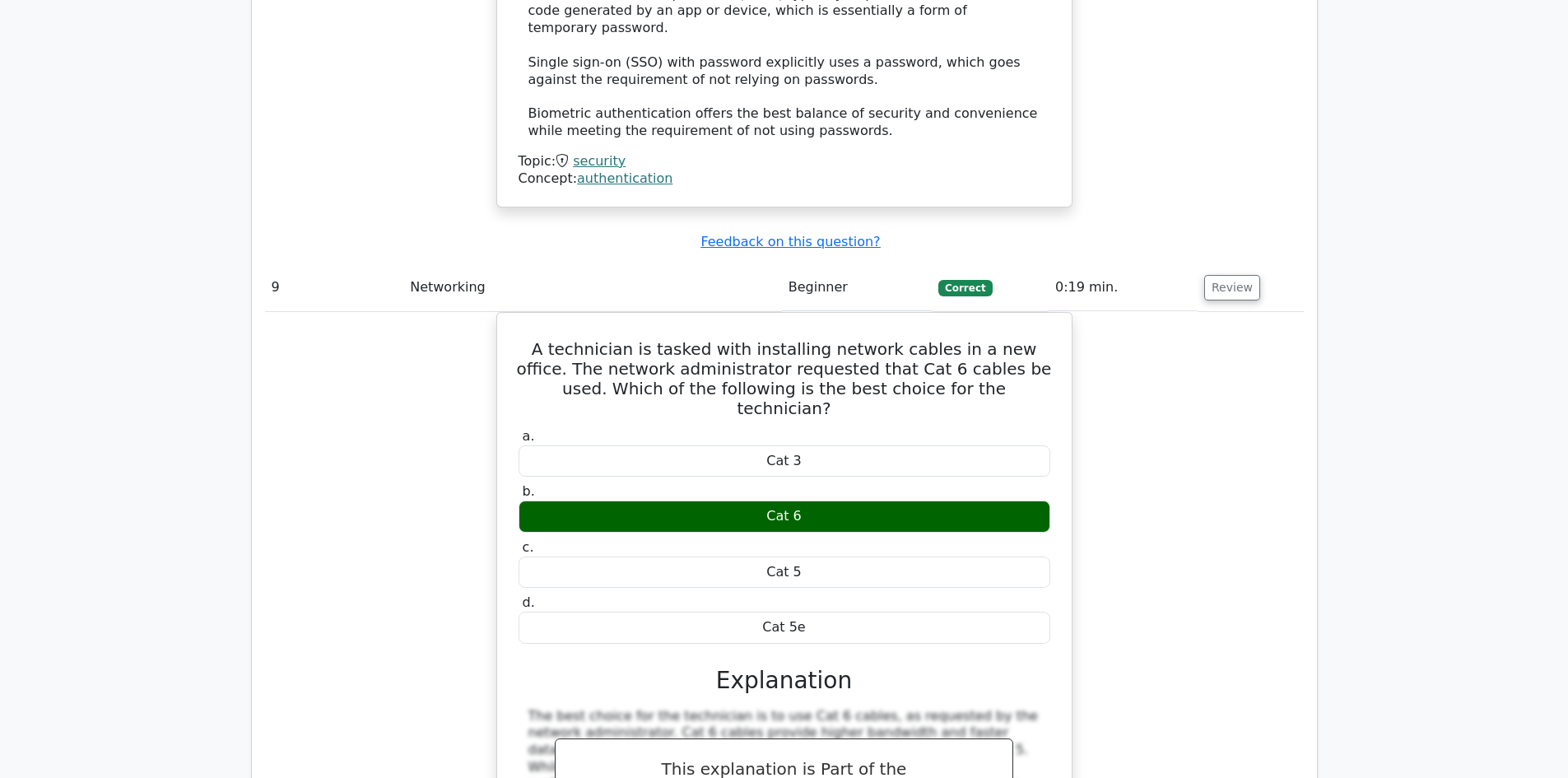
scroll to position [8264, 0]
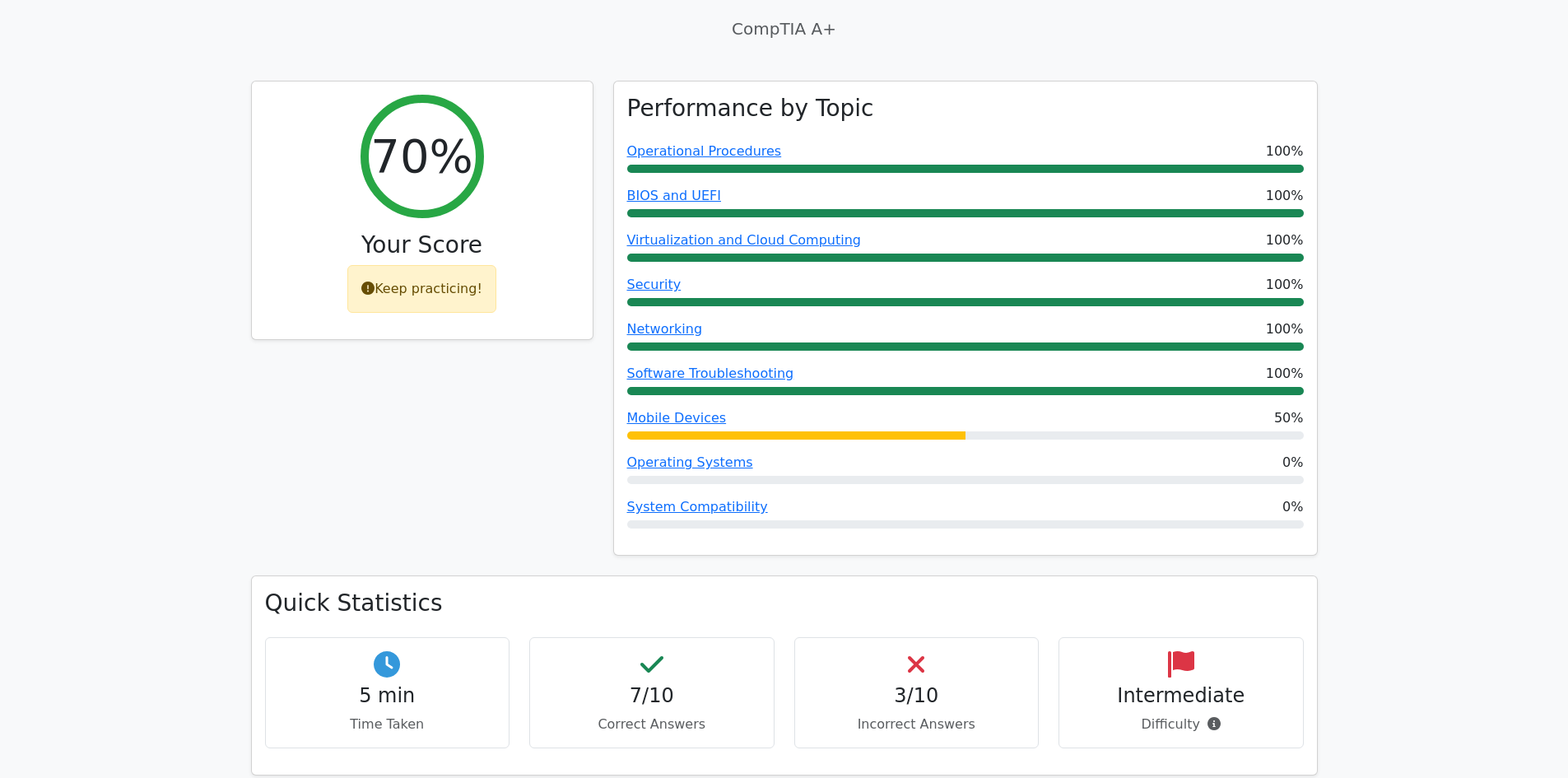
scroll to position [769, 0]
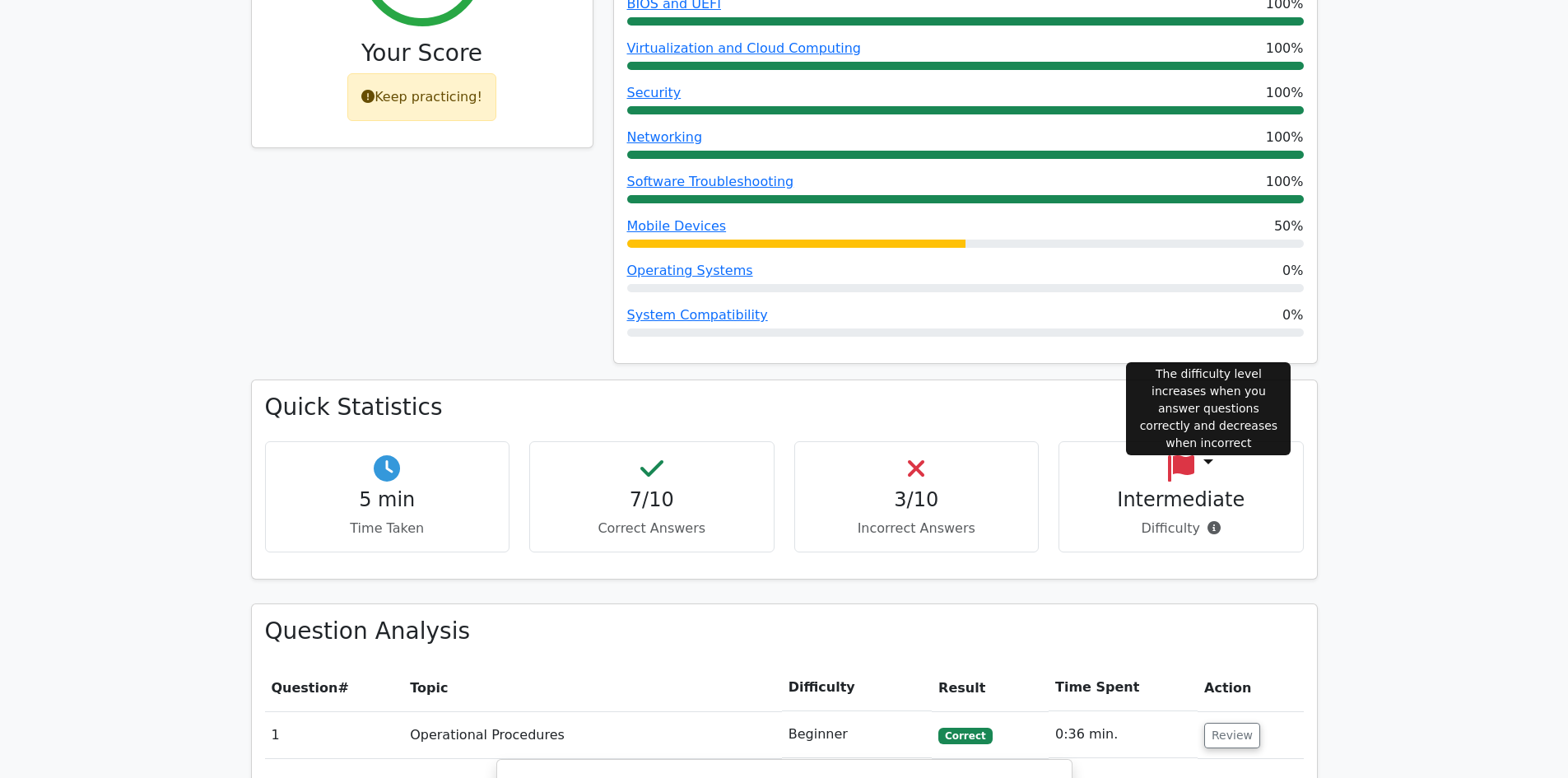
click at [1211, 522] on icon at bounding box center [1214, 528] width 13 height 13
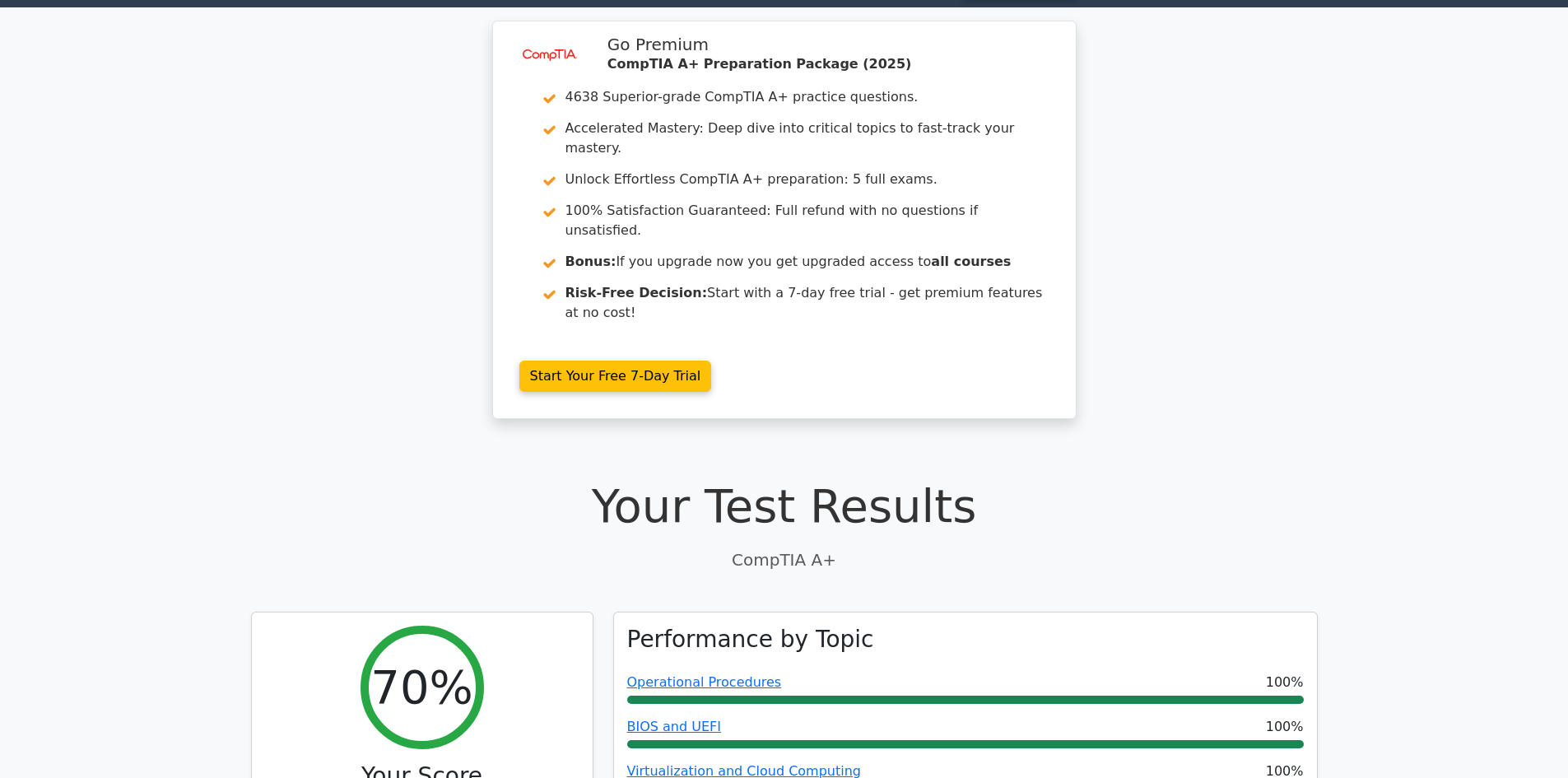
scroll to position [0, 0]
